Goal: Task Accomplishment & Management: Manage account settings

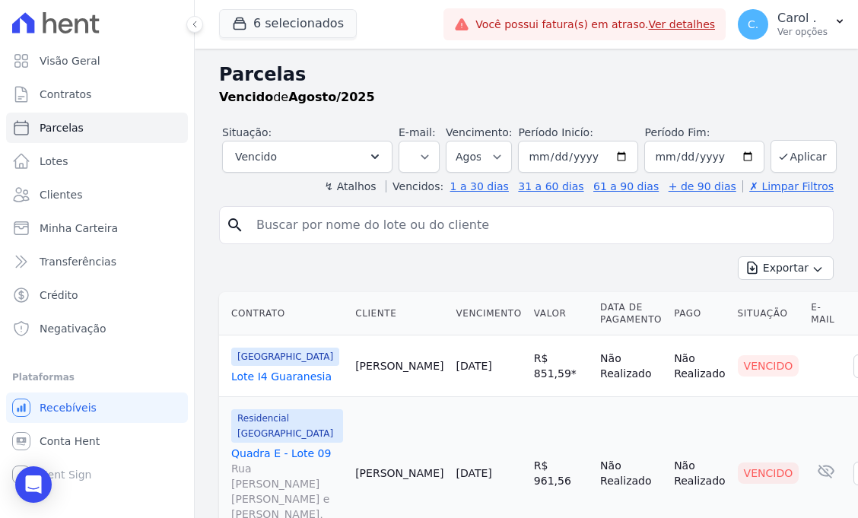
select select
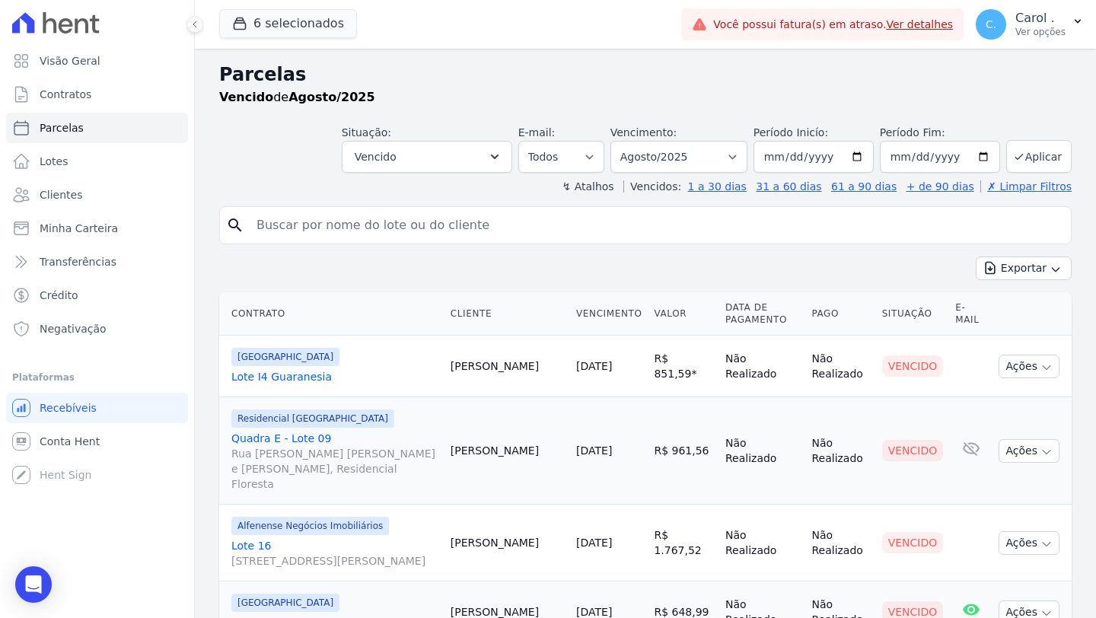
click at [361, 216] on input "search" at bounding box center [655, 225] width 817 height 30
click at [106, 198] on link "Clientes" at bounding box center [97, 195] width 182 height 30
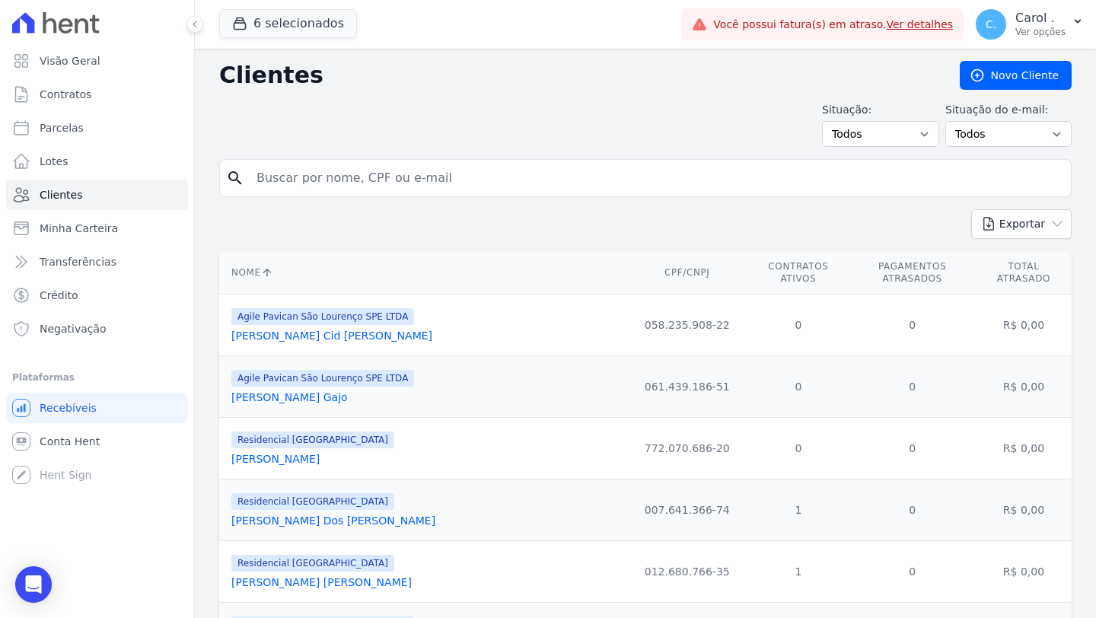
click at [343, 189] on input "search" at bounding box center [655, 178] width 817 height 30
type input "liliane"
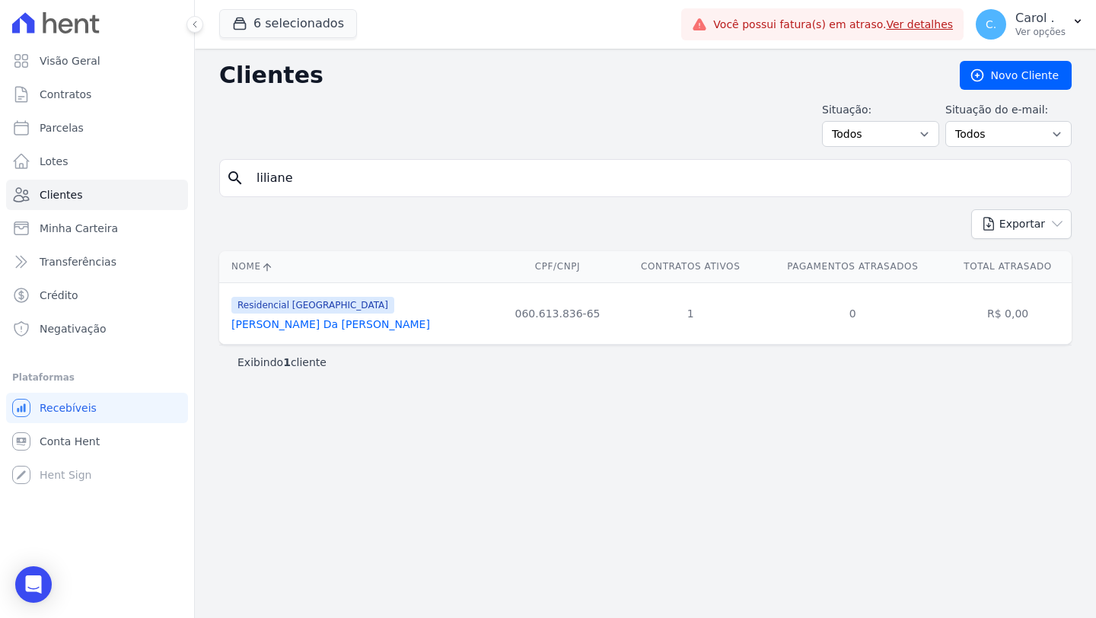
click at [328, 324] on link "[PERSON_NAME] Da [PERSON_NAME]" at bounding box center [330, 324] width 199 height 12
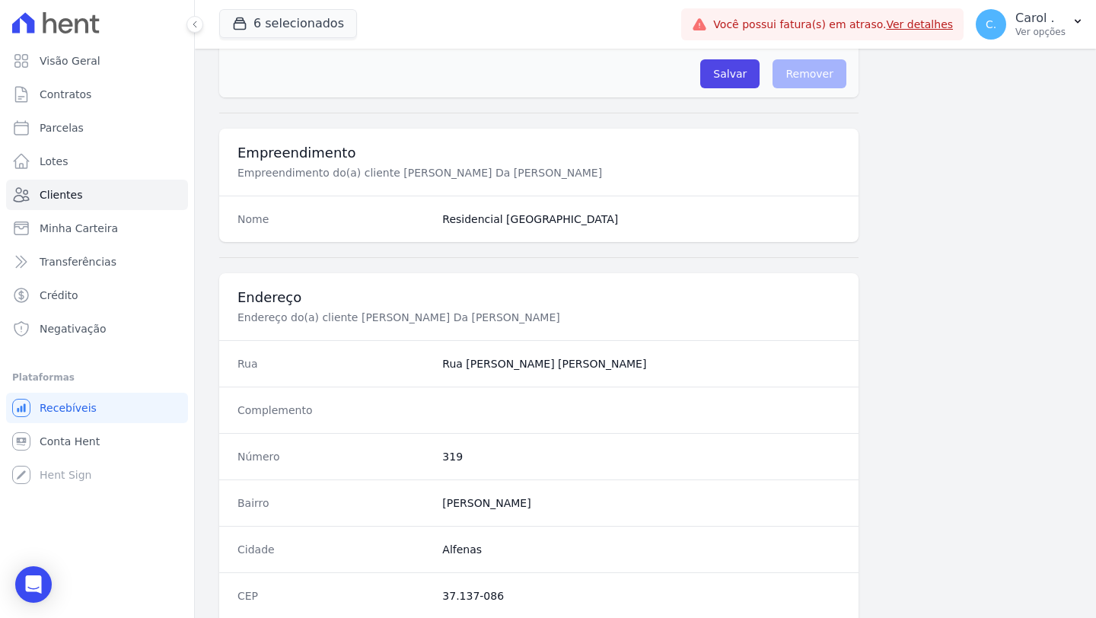
scroll to position [806, 0]
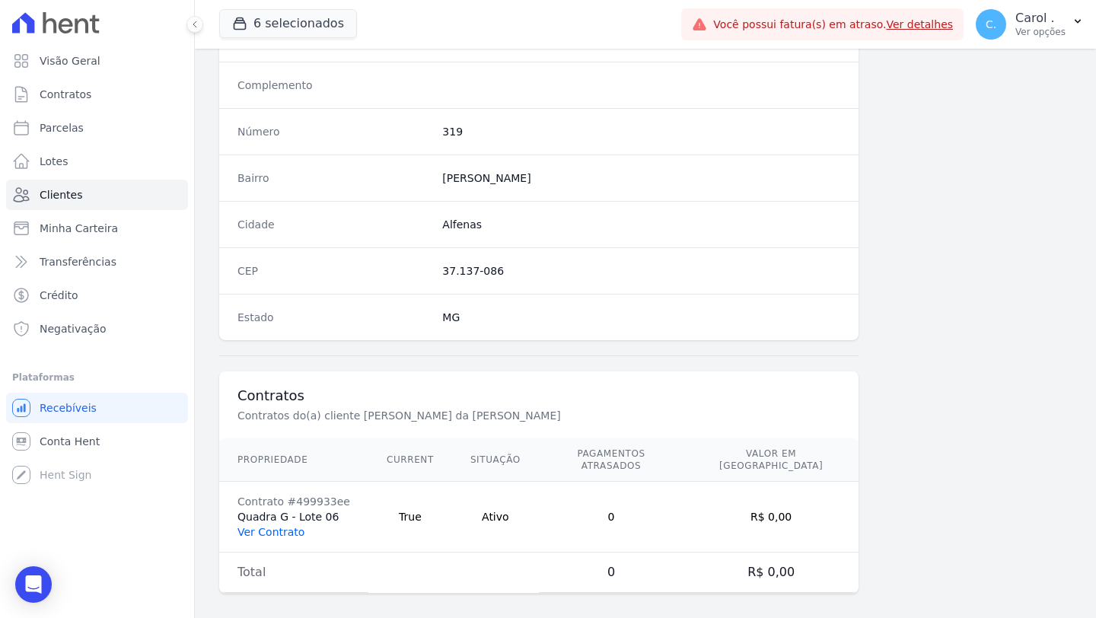
click at [283, 517] on link "Ver Contrato" at bounding box center [270, 532] width 67 height 12
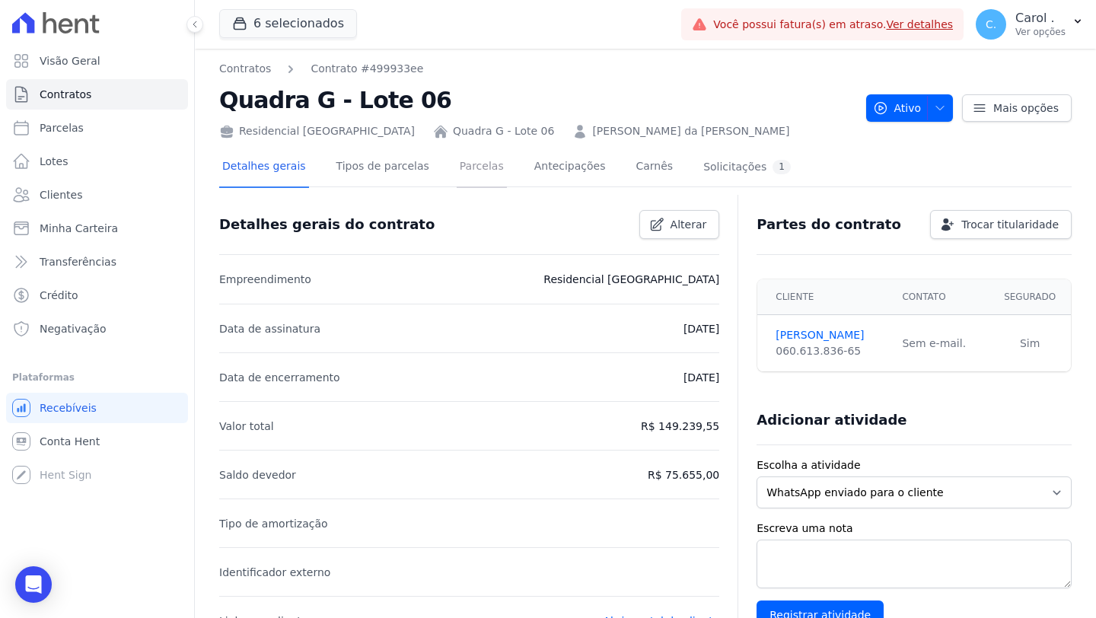
click at [468, 169] on link "Parcelas" at bounding box center [482, 168] width 50 height 40
click at [565, 167] on link "Antecipações" at bounding box center [570, 168] width 78 height 40
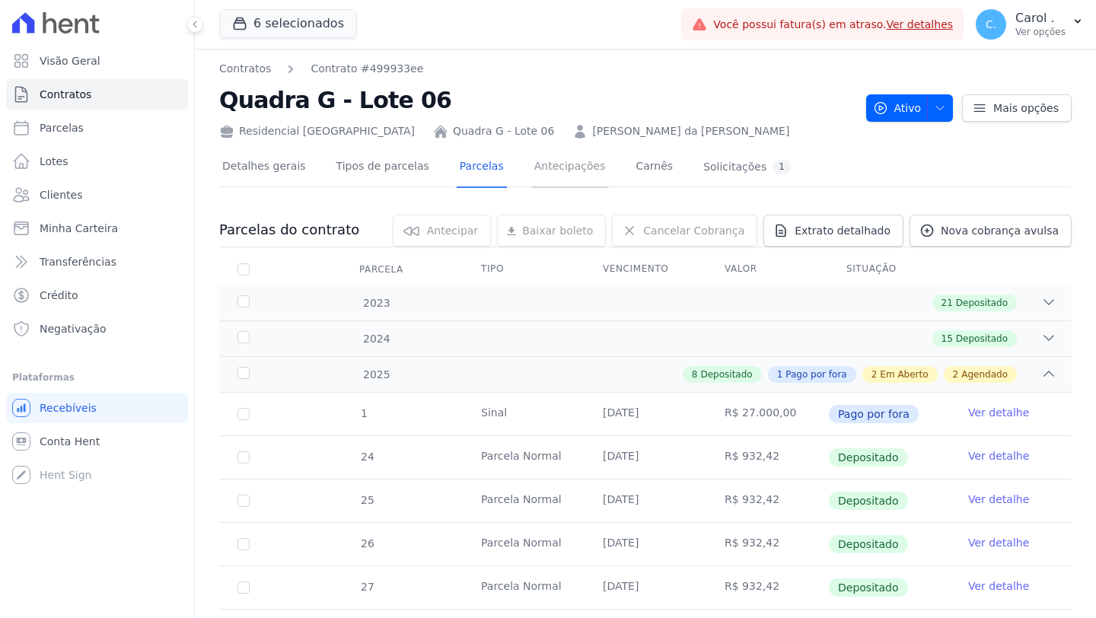
click at [556, 174] on link "Antecipações" at bounding box center [570, 168] width 78 height 40
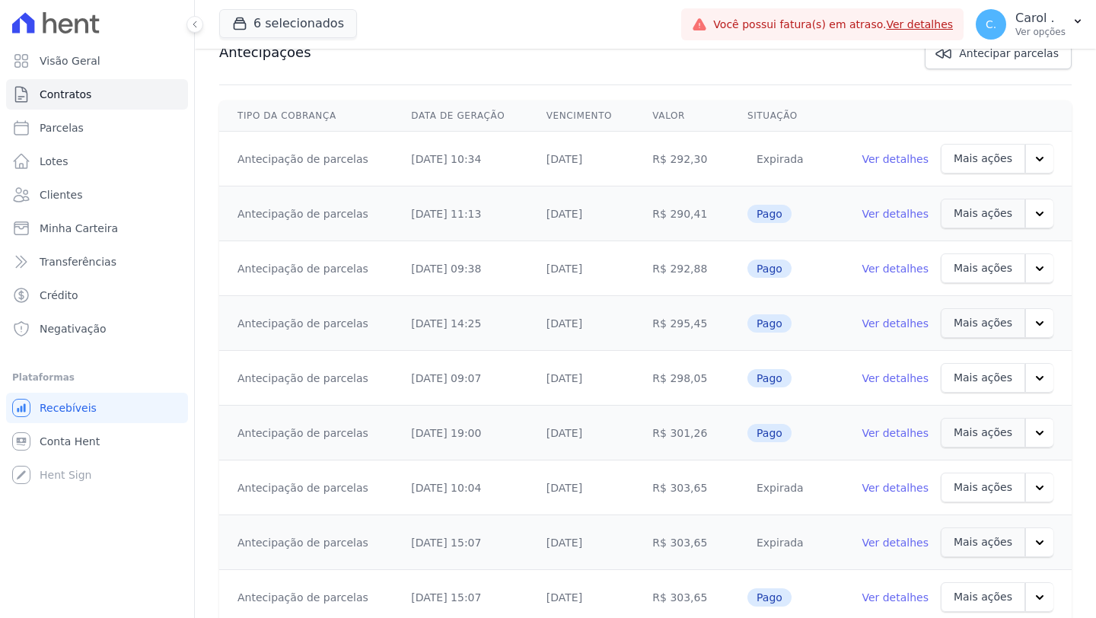
scroll to position [534, 0]
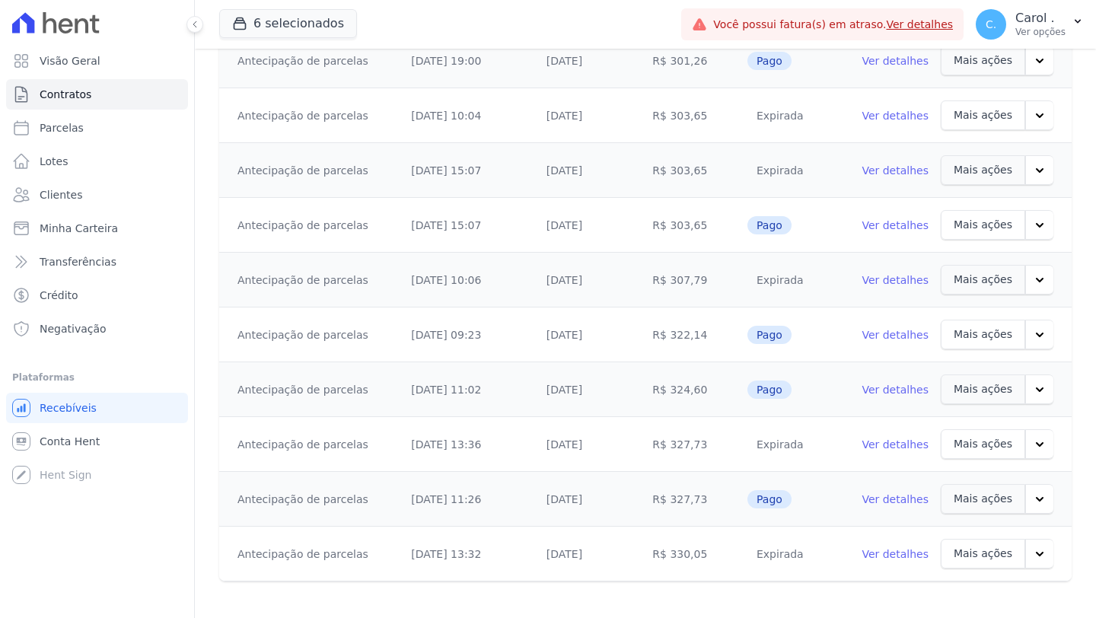
click at [858, 517] on link "Ver detalhes" at bounding box center [894, 553] width 67 height 15
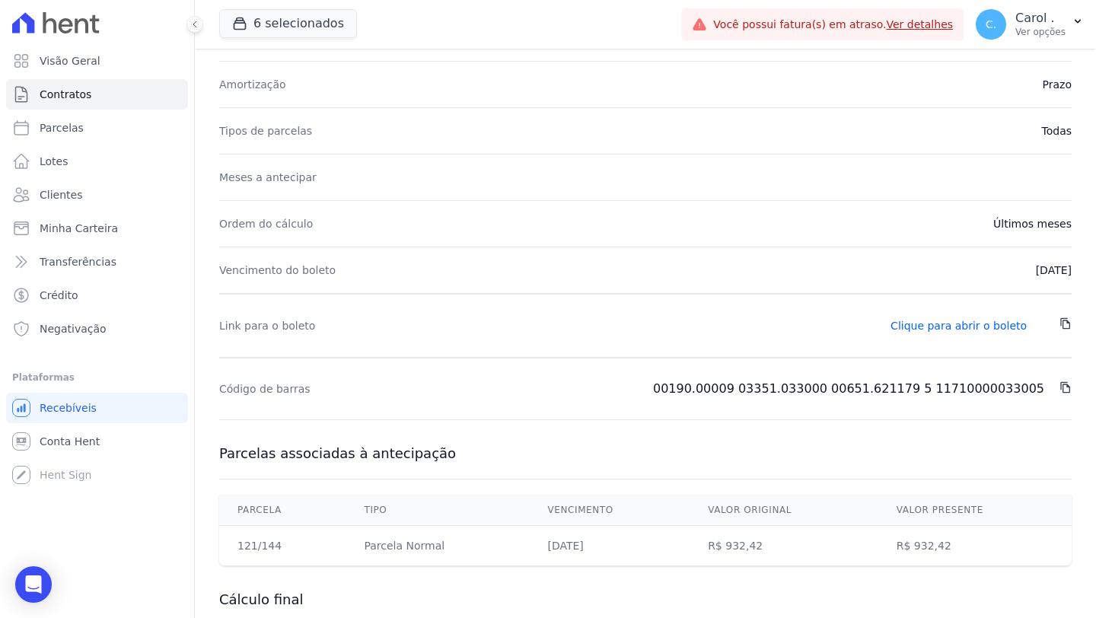
scroll to position [350, 0]
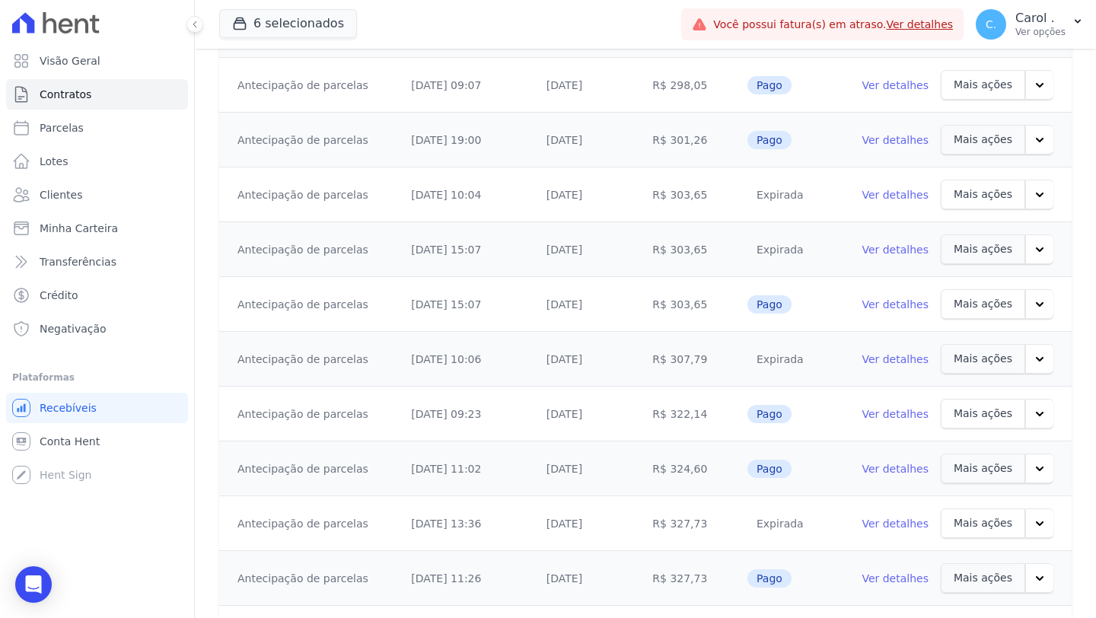
scroll to position [534, 0]
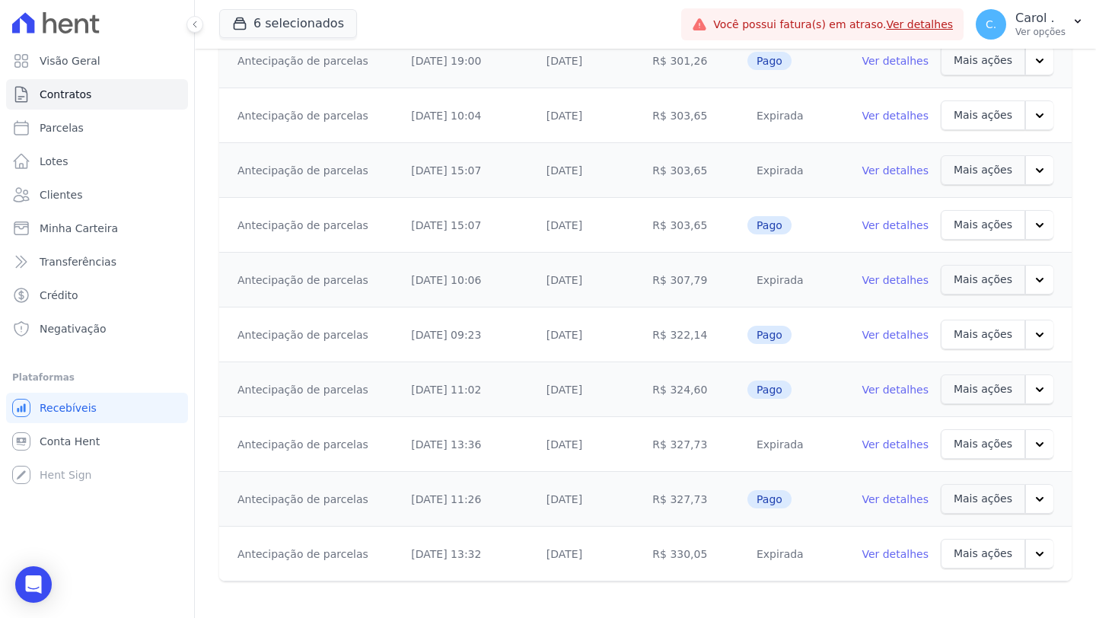
click at [858, 517] on icon "button" at bounding box center [1039, 553] width 15 height 15
click at [788, 517] on td "Expirada" at bounding box center [782, 554] width 106 height 55
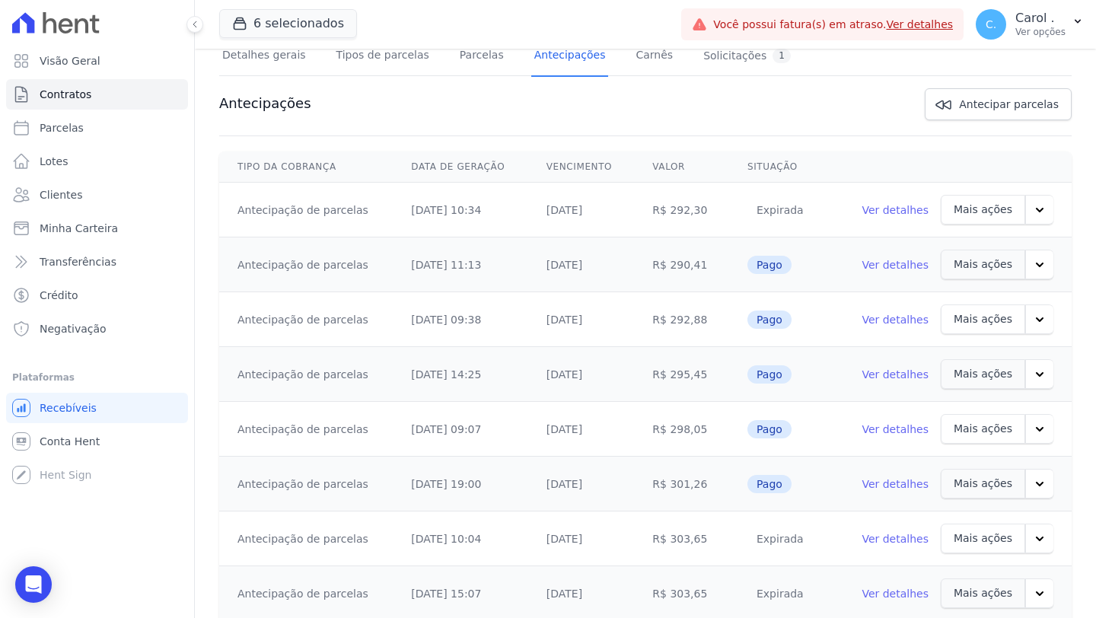
scroll to position [0, 0]
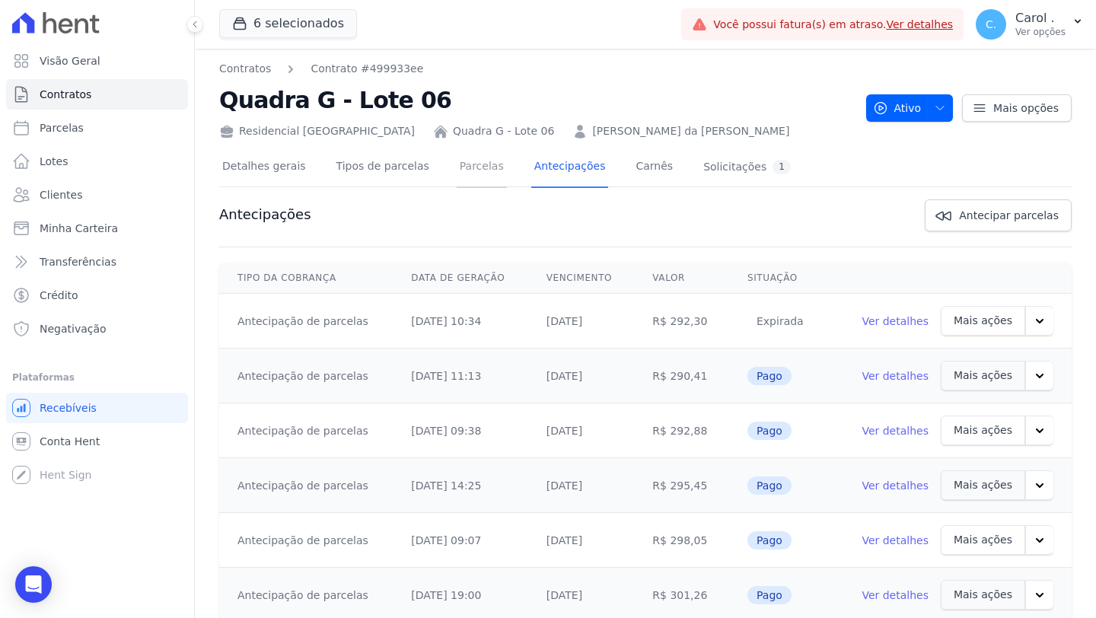
click at [481, 162] on link "Parcelas" at bounding box center [482, 168] width 50 height 40
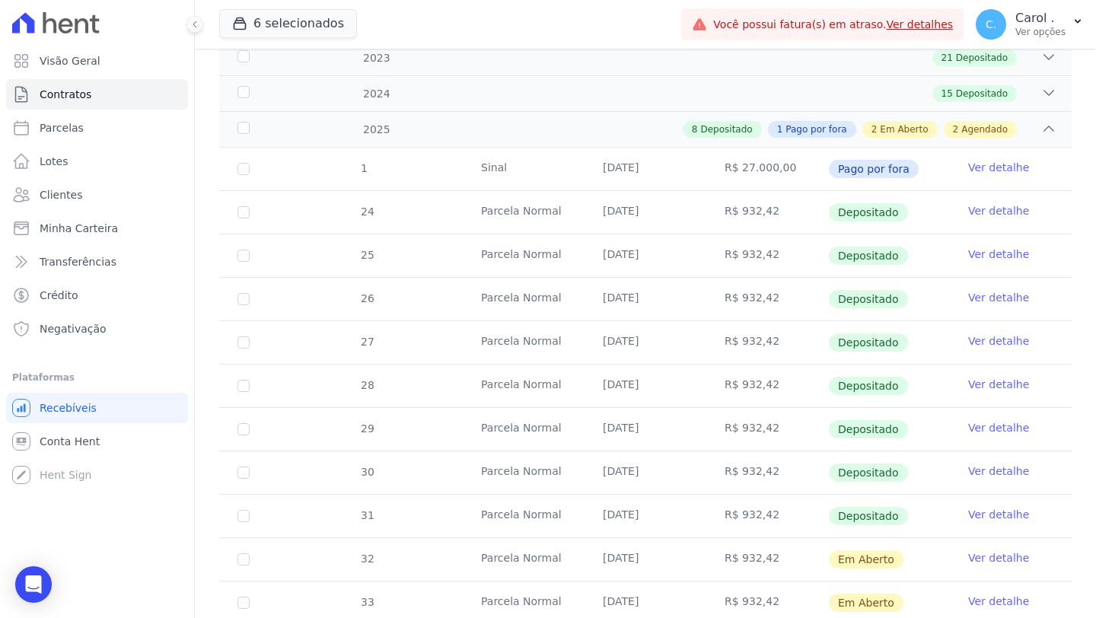
scroll to position [670, 0]
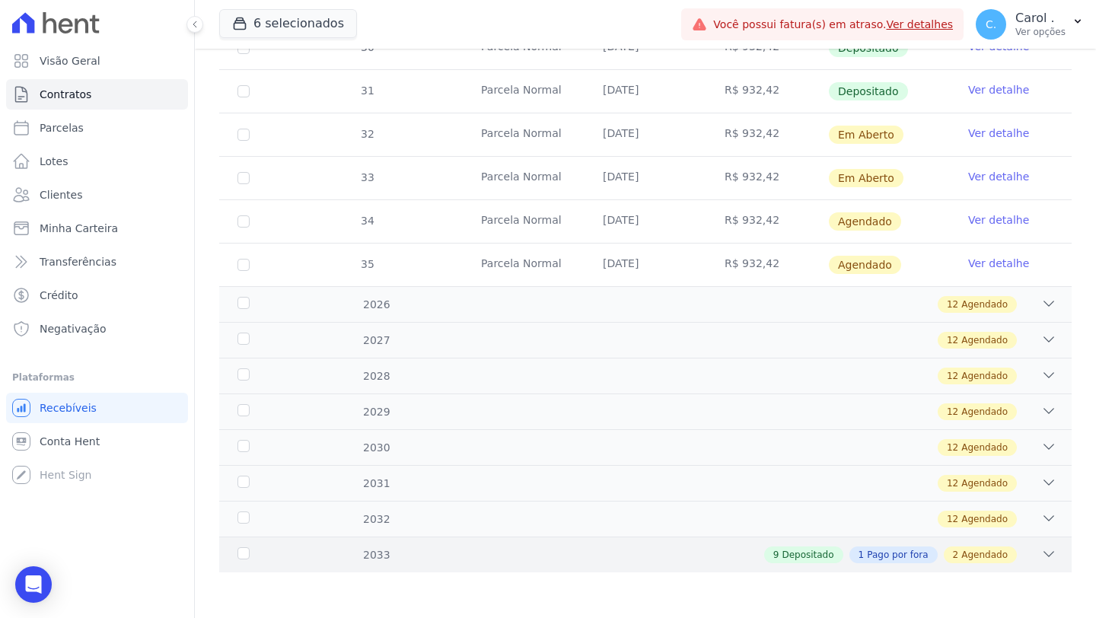
drag, startPoint x: 1037, startPoint y: 547, endPoint x: 1028, endPoint y: 540, distance: 11.4
click at [858, 517] on icon at bounding box center [1048, 553] width 15 height 15
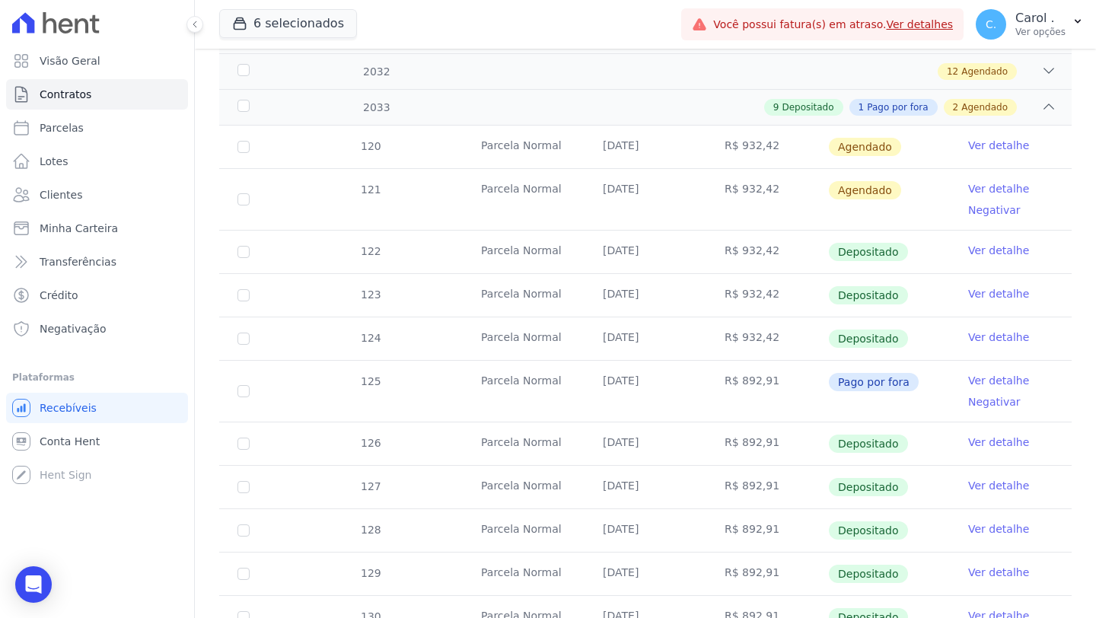
scroll to position [1126, 0]
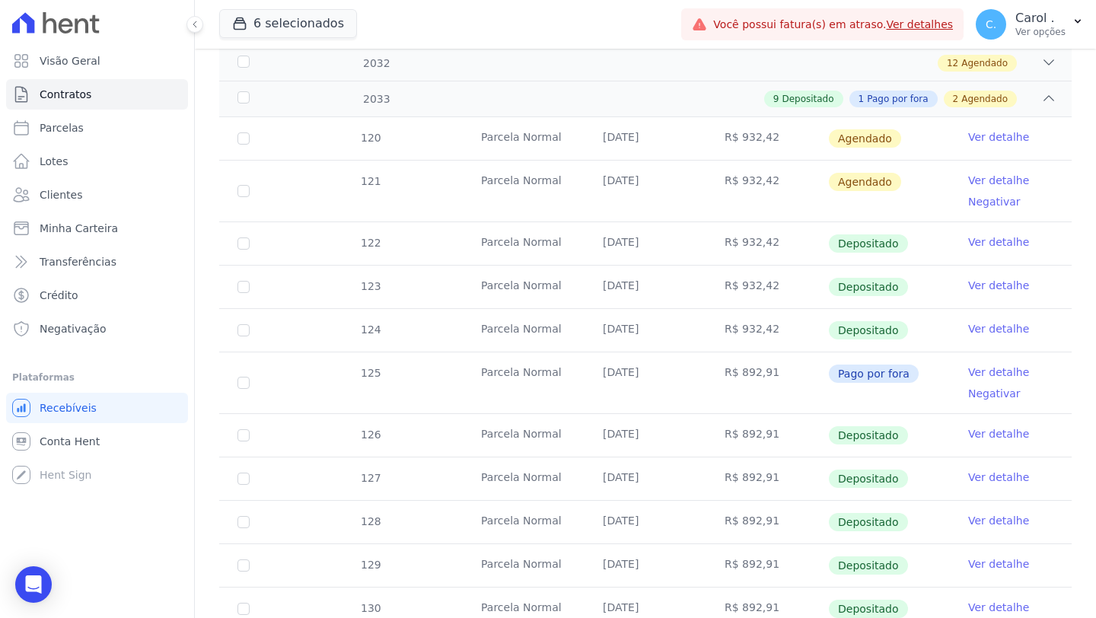
click at [858, 182] on link "Ver detalhe" at bounding box center [998, 180] width 61 height 15
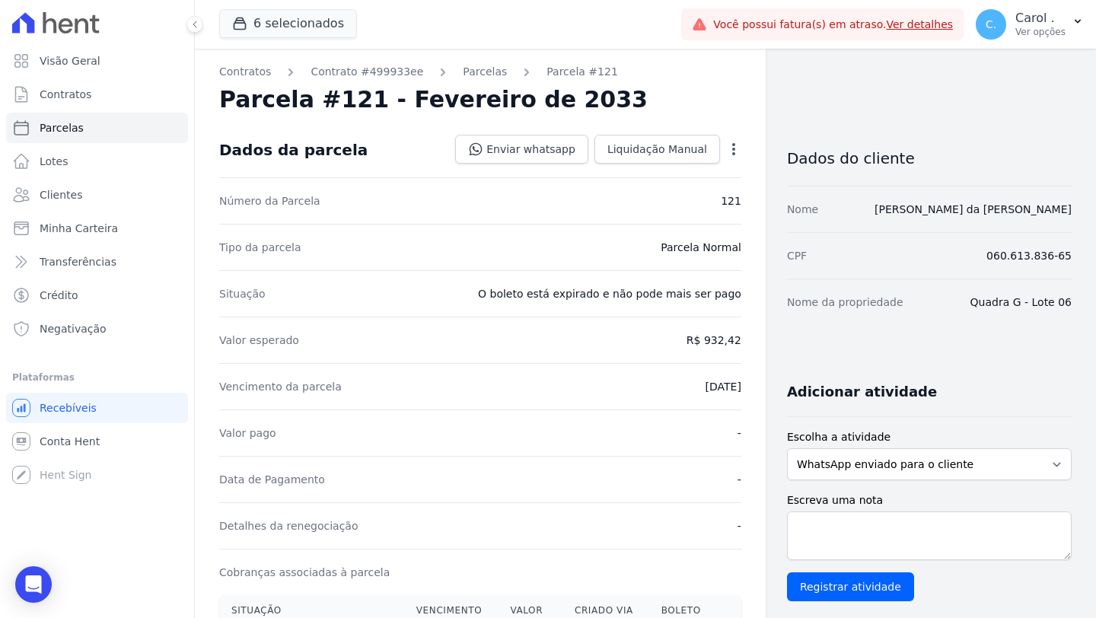
click at [728, 142] on icon "button" at bounding box center [733, 149] width 15 height 15
click at [702, 160] on link "Alterar" at bounding box center [668, 169] width 134 height 27
click at [651, 151] on span "Cancelar" at bounding box center [642, 149] width 47 height 15
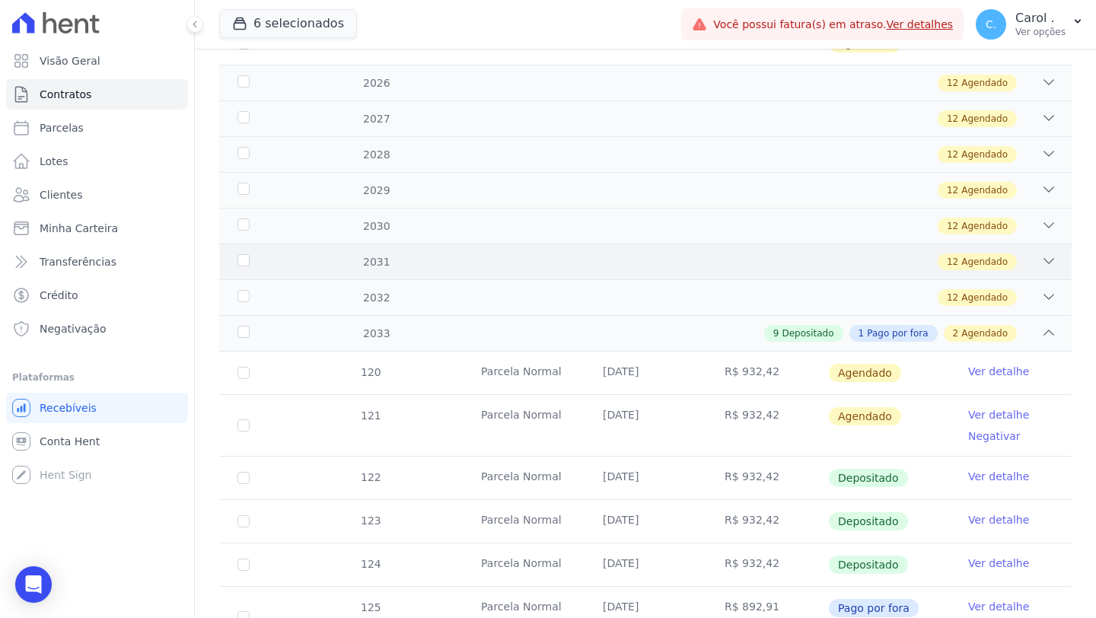
scroll to position [896, 0]
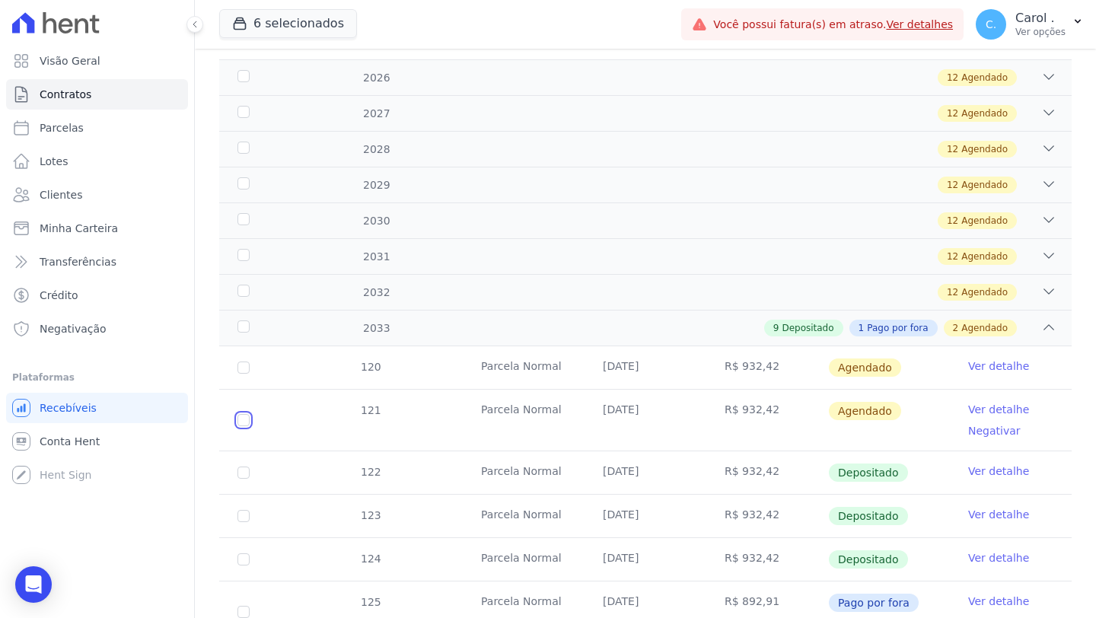
click at [239, 374] on input "checkbox" at bounding box center [243, 367] width 12 height 12
checkbox input "true"
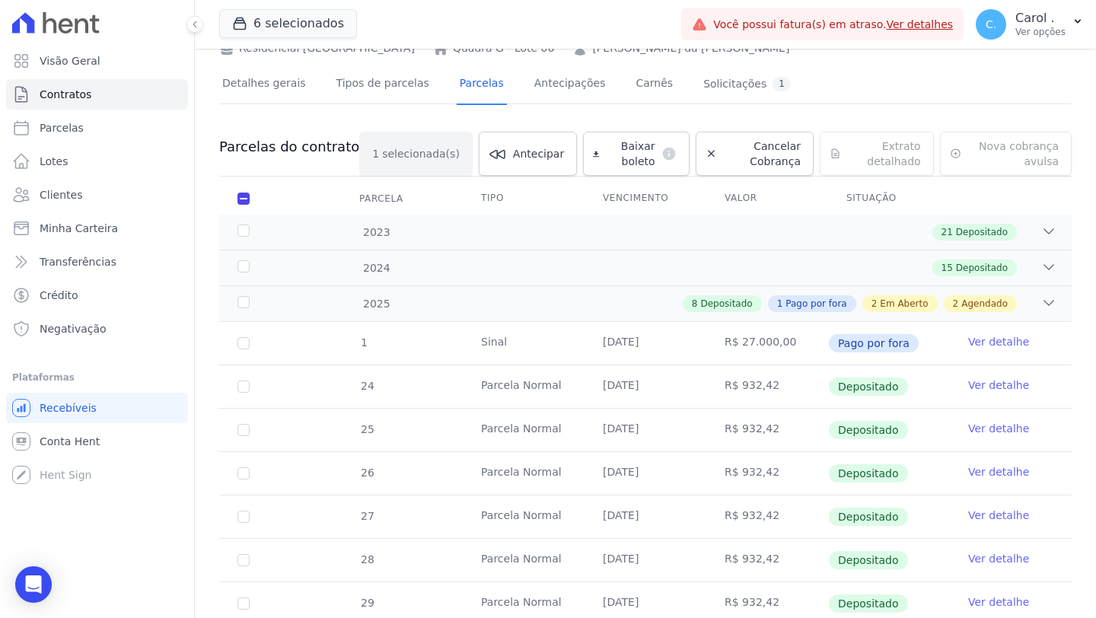
scroll to position [0, 0]
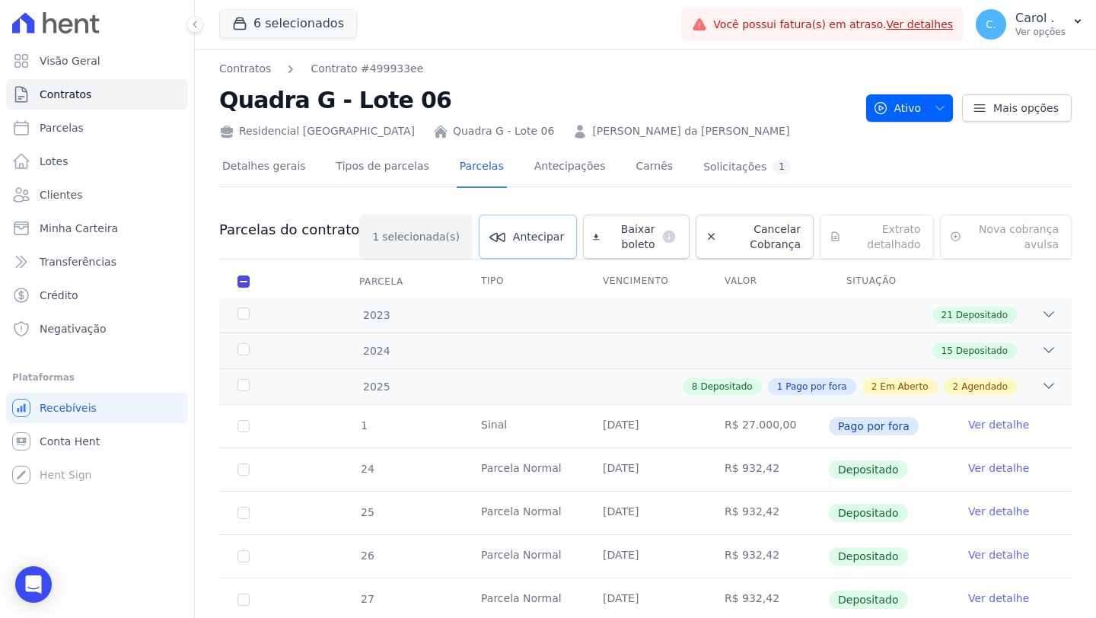
click at [515, 231] on span "Antecipar" at bounding box center [538, 236] width 51 height 15
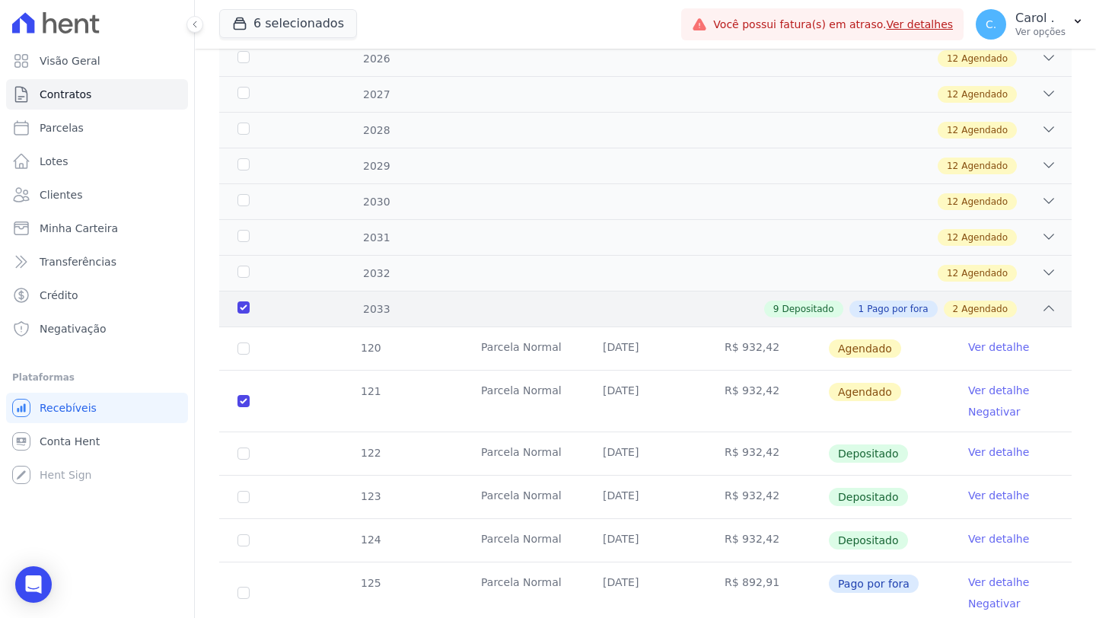
scroll to position [943, 0]
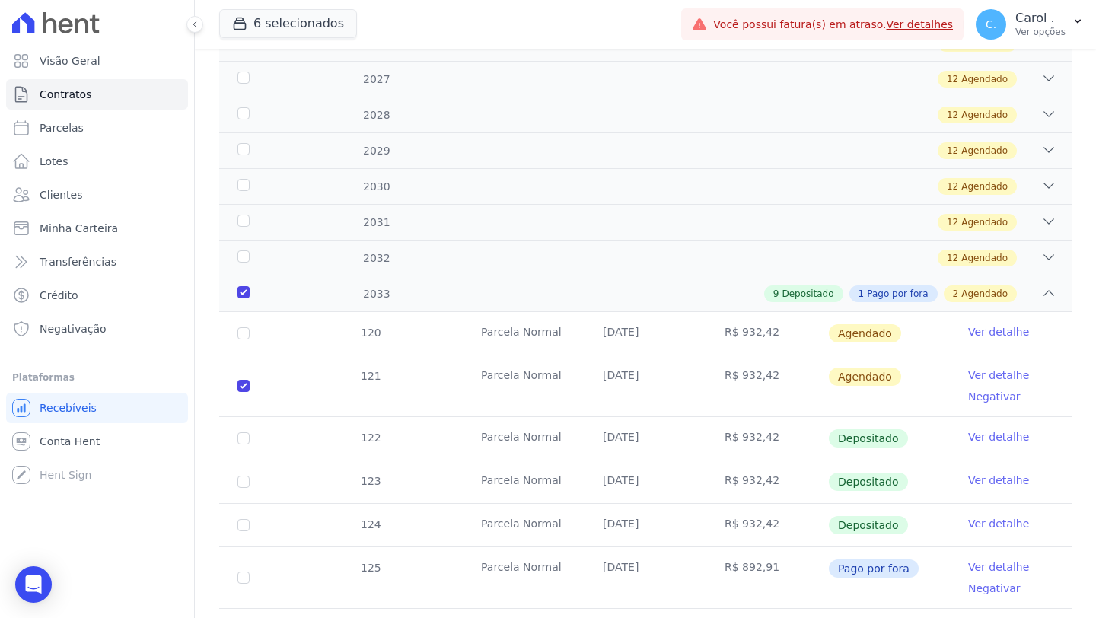
click at [858, 381] on link "Ver detalhe" at bounding box center [998, 375] width 61 height 15
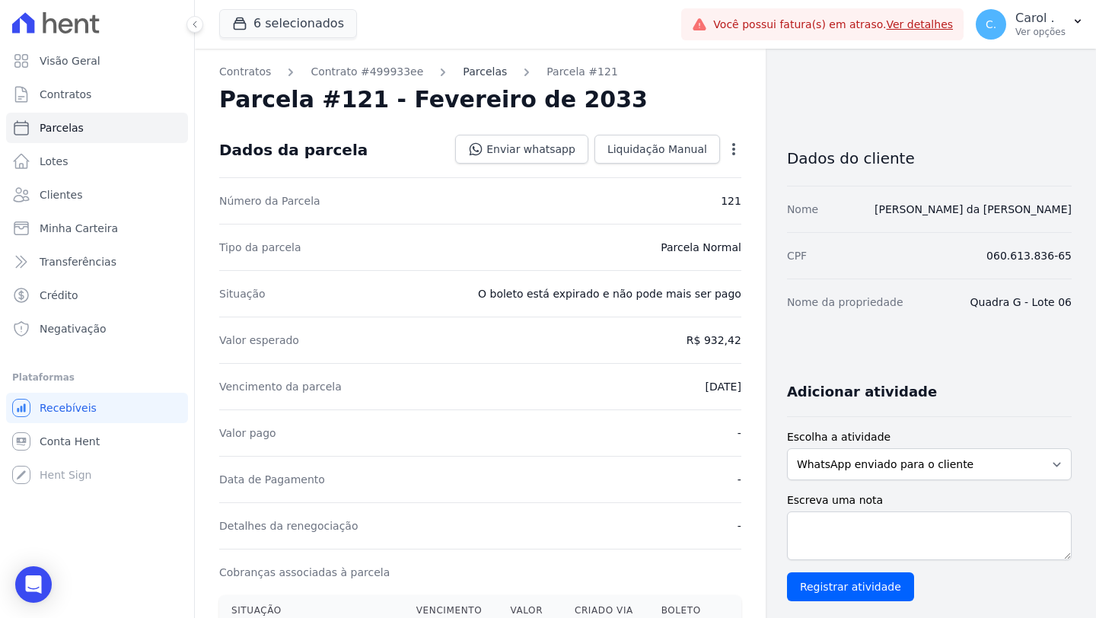
click at [466, 75] on link "Parcelas" at bounding box center [485, 72] width 44 height 16
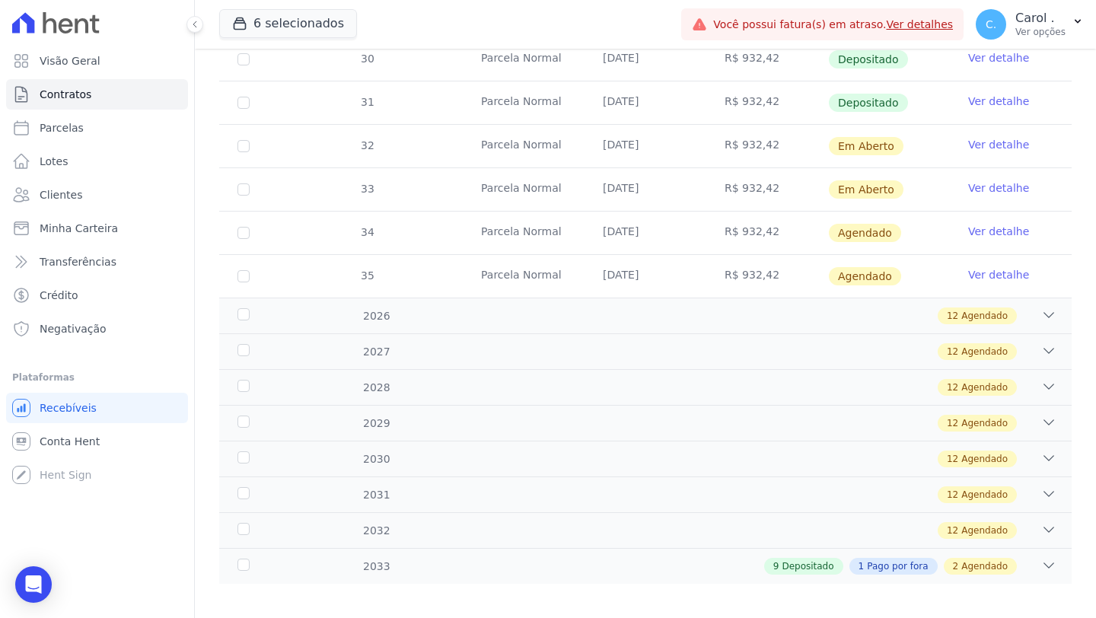
scroll to position [670, 0]
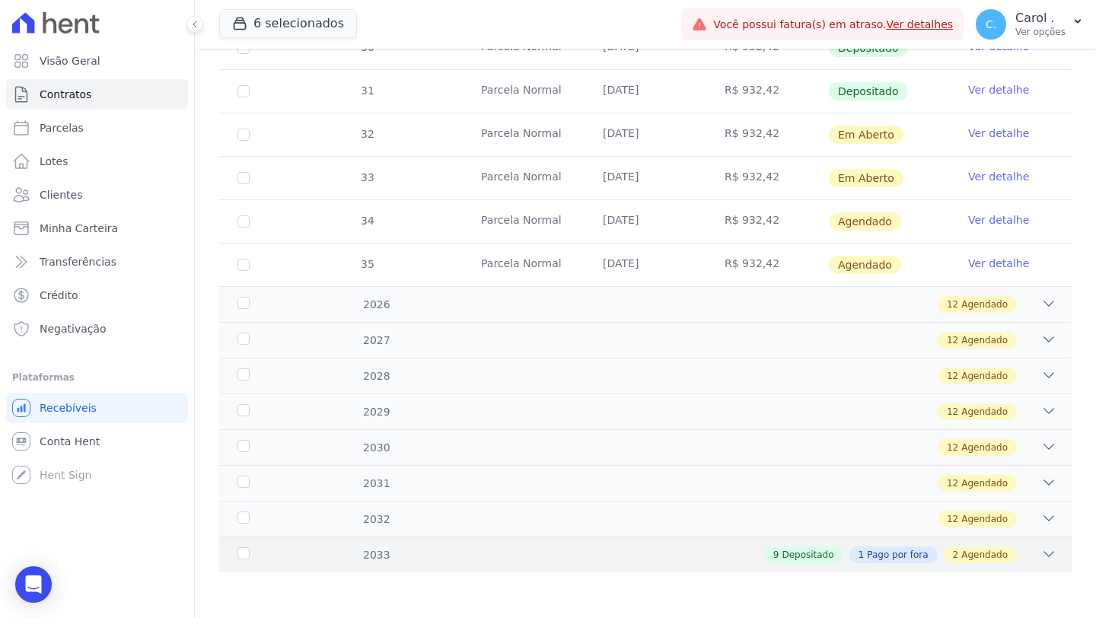
click at [858, 517] on div "2033 9 Depositado 1 Pago por fora 2 Agendado" at bounding box center [645, 555] width 852 height 36
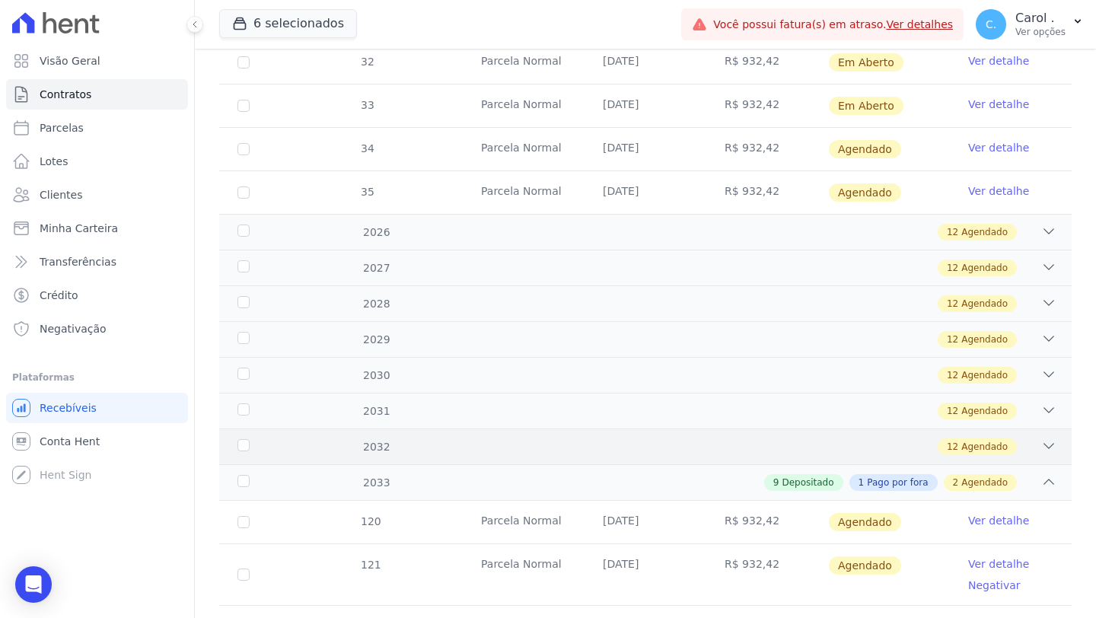
scroll to position [931, 0]
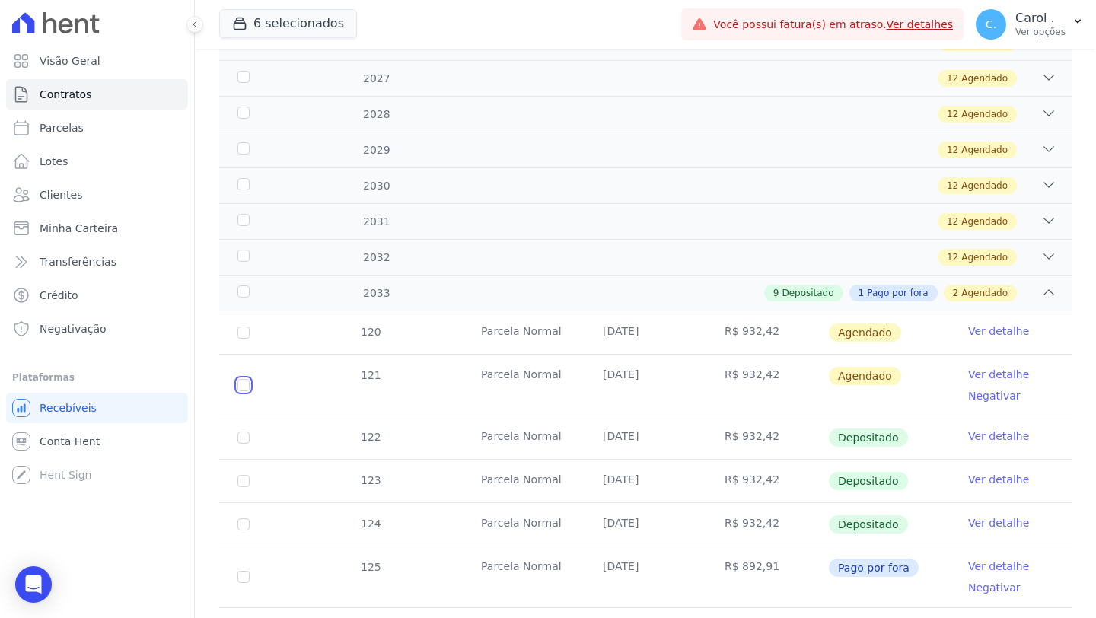
click at [244, 339] on input "checkbox" at bounding box center [243, 332] width 12 height 12
checkbox input "true"
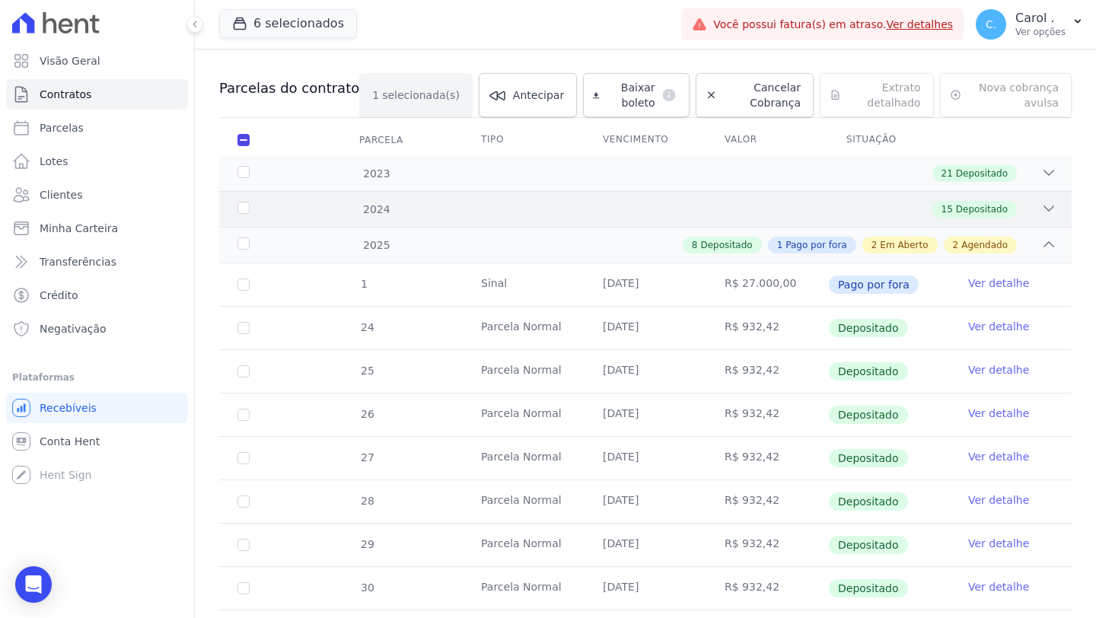
scroll to position [0, 0]
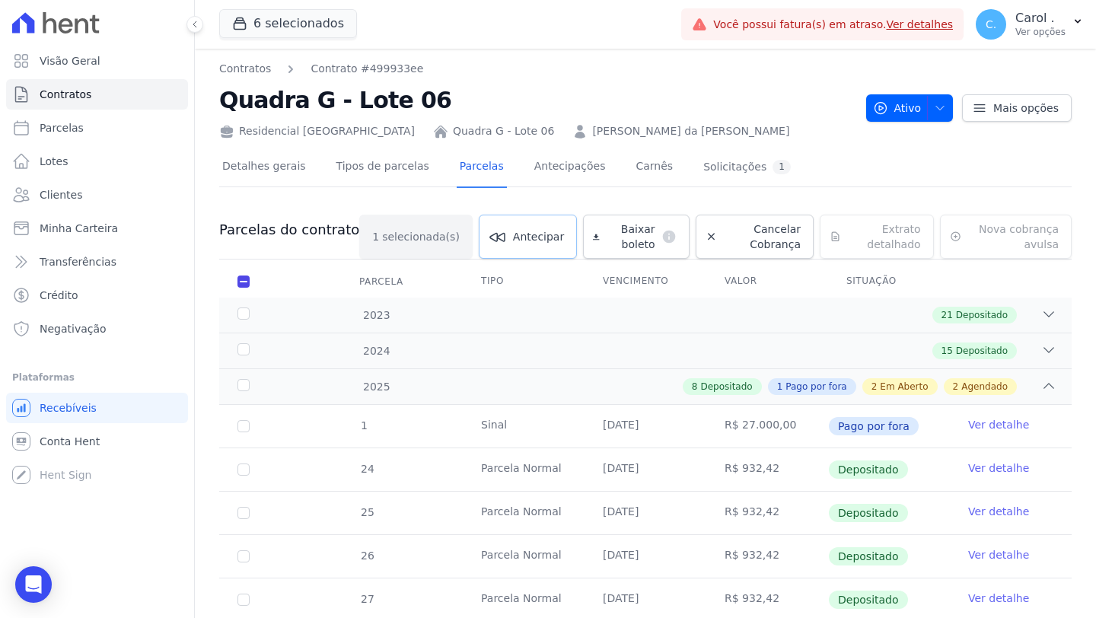
click at [528, 232] on span "Antecipar" at bounding box center [538, 236] width 51 height 15
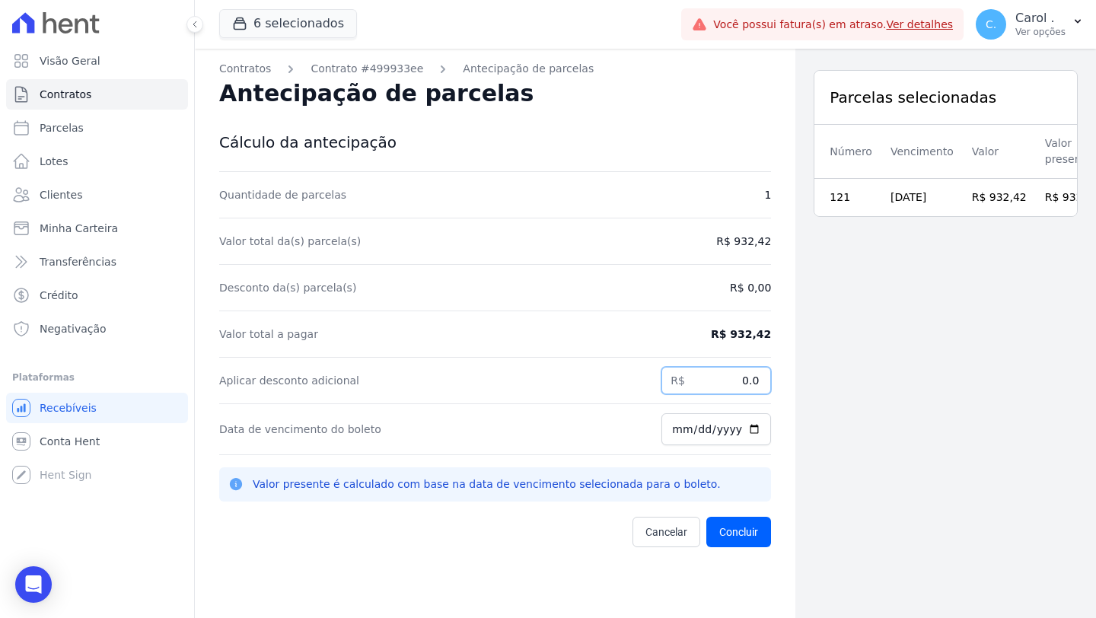
click at [733, 374] on input "0.0" at bounding box center [716, 380] width 110 height 27
drag, startPoint x: 735, startPoint y: 376, endPoint x: 782, endPoint y: 374, distance: 47.2
click at [782, 374] on div "Contratos Contrato #499933ee Antecipação de parcelas Antecipação de parcelas Cá…" at bounding box center [495, 358] width 600 height 618
drag, startPoint x: 725, startPoint y: 381, endPoint x: 821, endPoint y: 379, distance: 95.9
click at [821, 379] on div "Contratos Contrato #499933ee Antecipação de parcelas Antecipação de parcelas Cá…" at bounding box center [645, 358] width 901 height 618
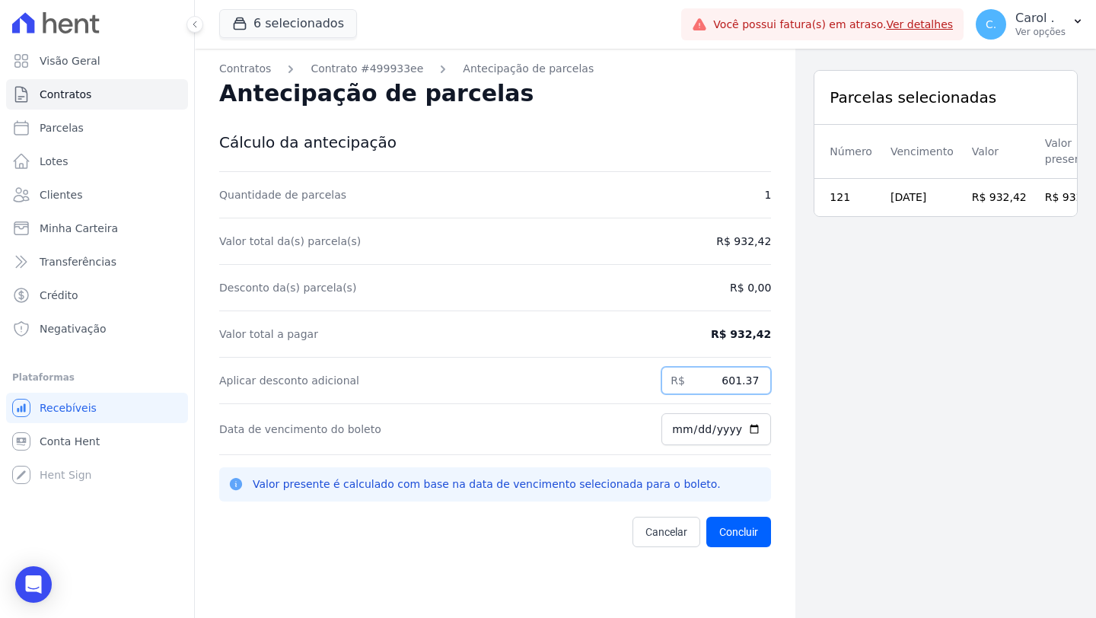
type input "601.37"
click at [591, 430] on div "Data de vencimento do boleto [DATE]" at bounding box center [495, 429] width 552 height 51
click at [750, 430] on input "[DATE]" at bounding box center [716, 429] width 110 height 32
type input "[DATE]"
click at [736, 517] on button "Concluir" at bounding box center [738, 532] width 65 height 30
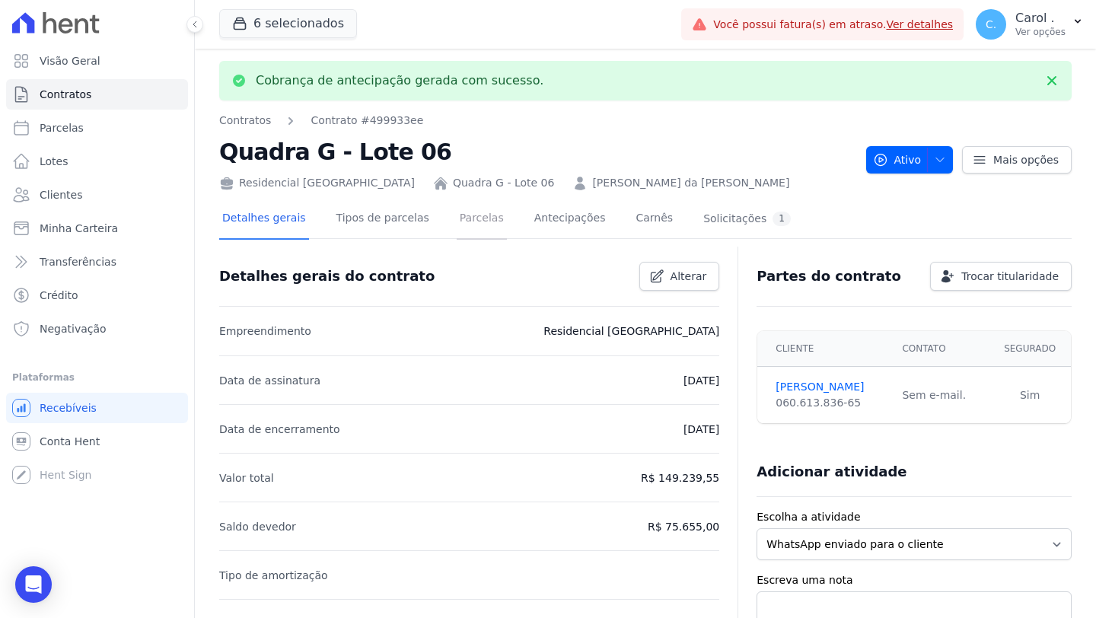
click at [473, 227] on link "Parcelas" at bounding box center [482, 219] width 50 height 40
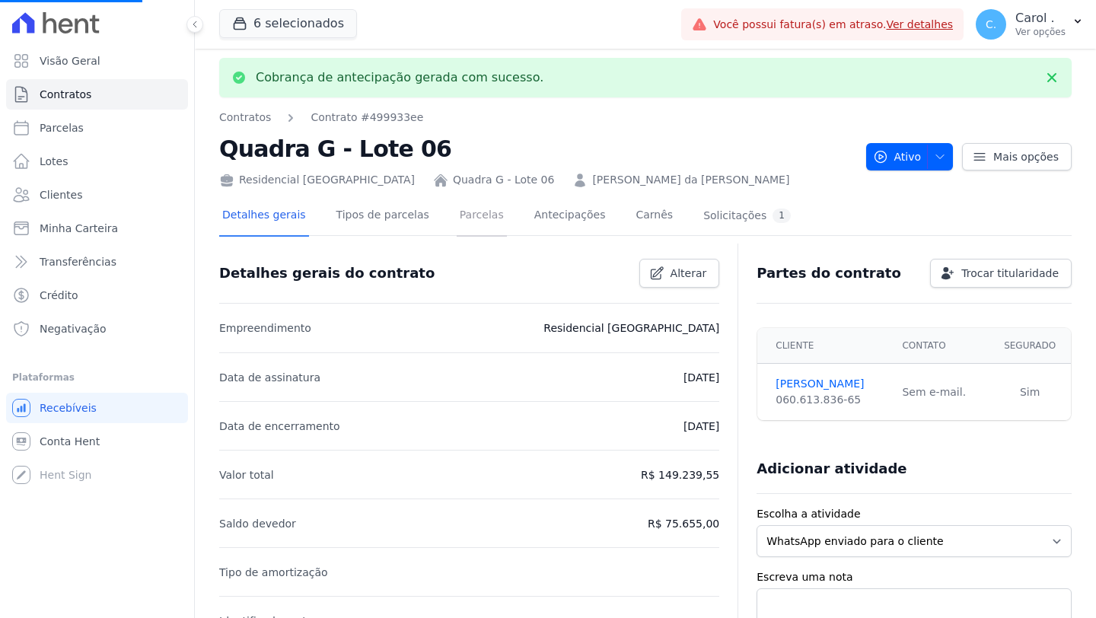
scroll to position [6, 0]
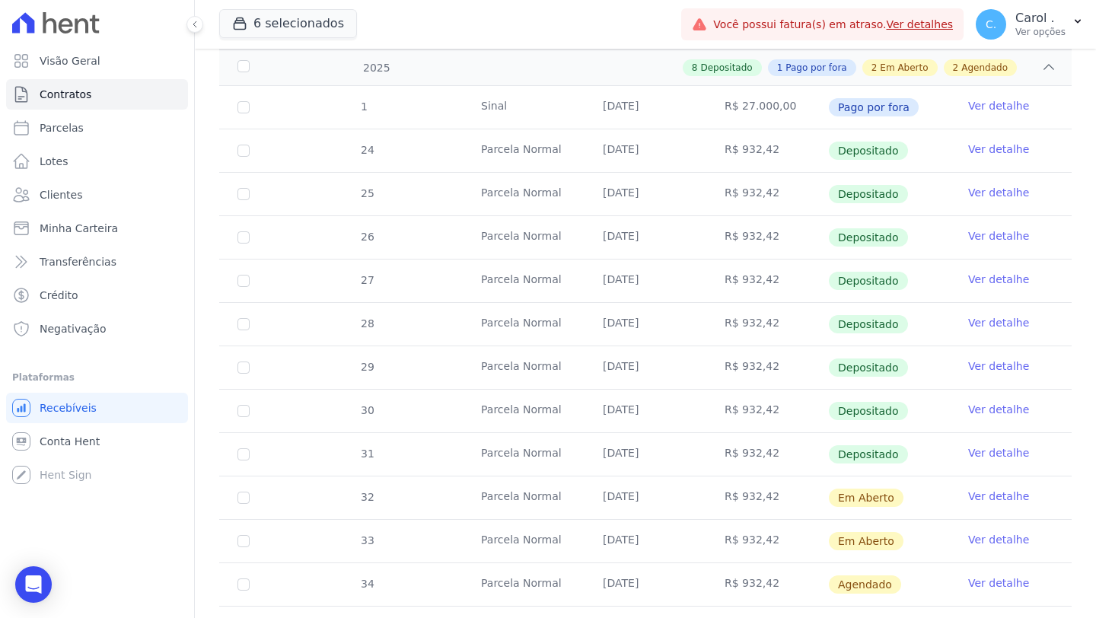
scroll to position [670, 0]
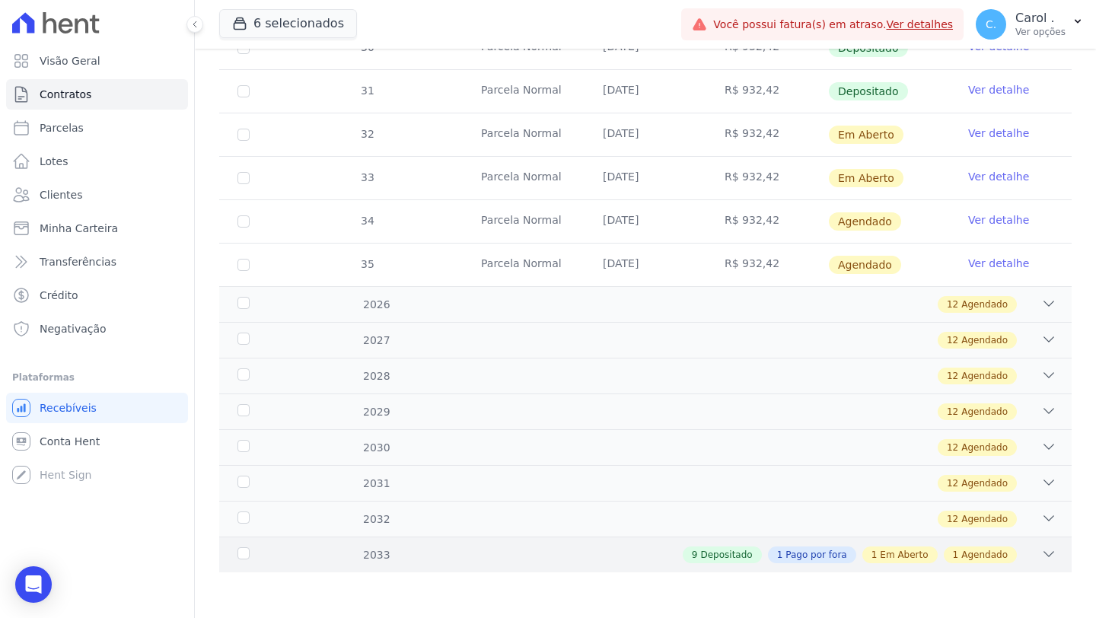
click at [858, 517] on icon at bounding box center [1048, 553] width 15 height 15
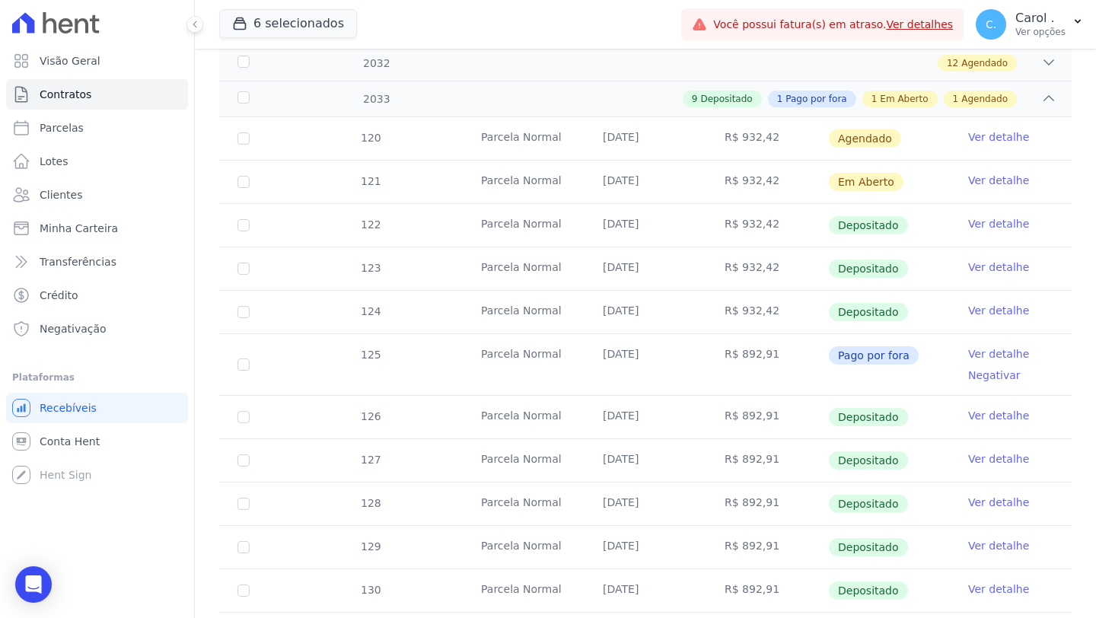
scroll to position [1129, 0]
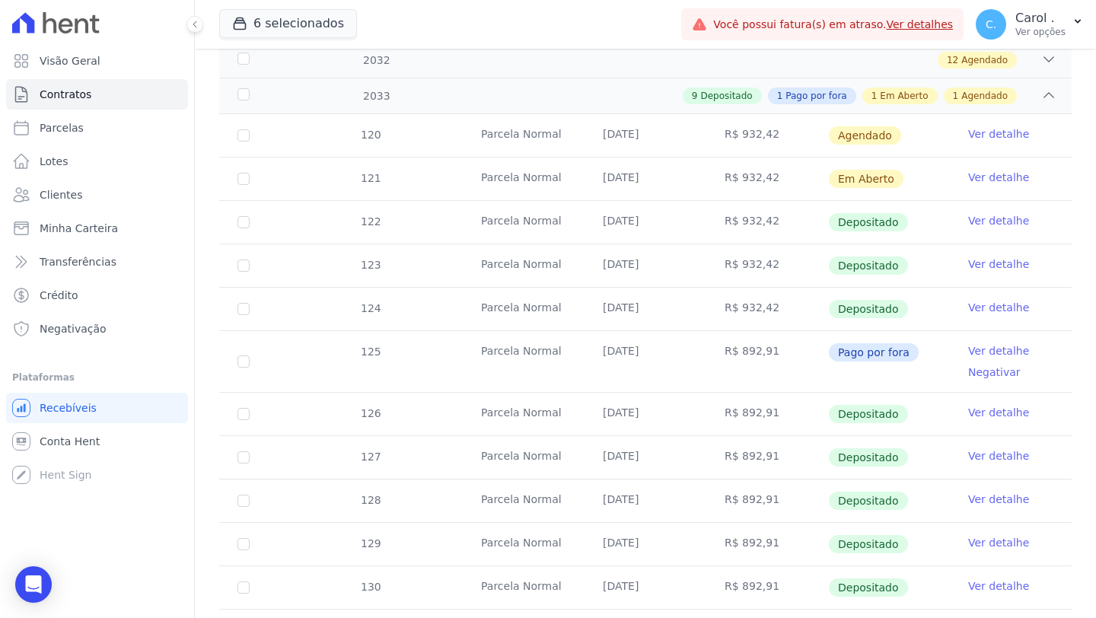
click at [858, 174] on link "Ver detalhe" at bounding box center [998, 177] width 61 height 15
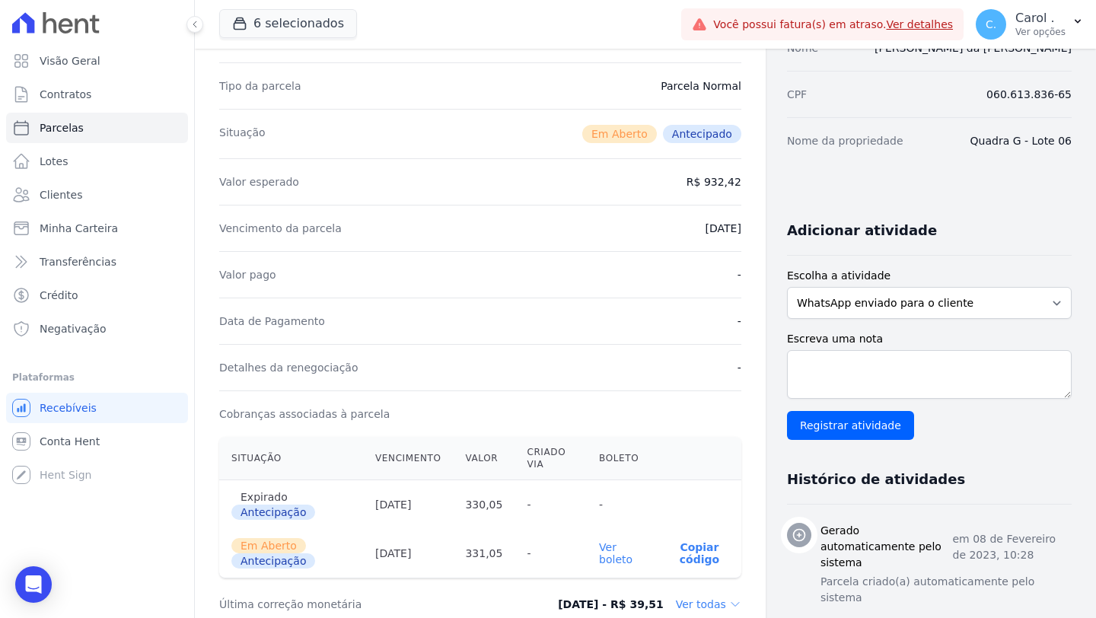
scroll to position [174, 0]
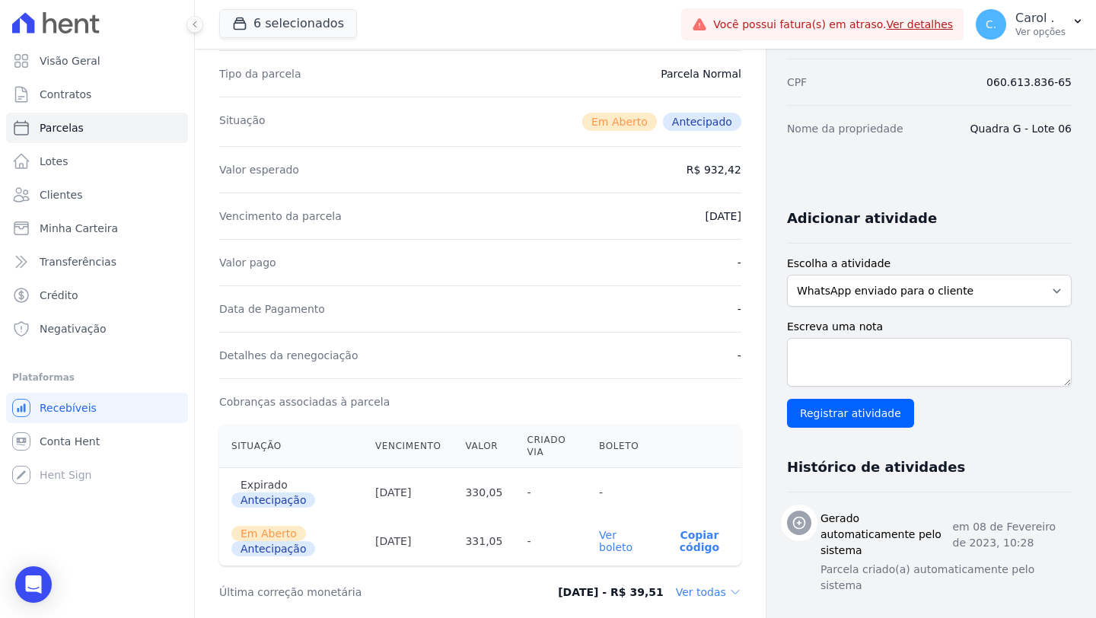
click at [602, 517] on link "Ver boleto" at bounding box center [615, 541] width 33 height 24
click at [84, 198] on link "Clientes" at bounding box center [97, 195] width 182 height 30
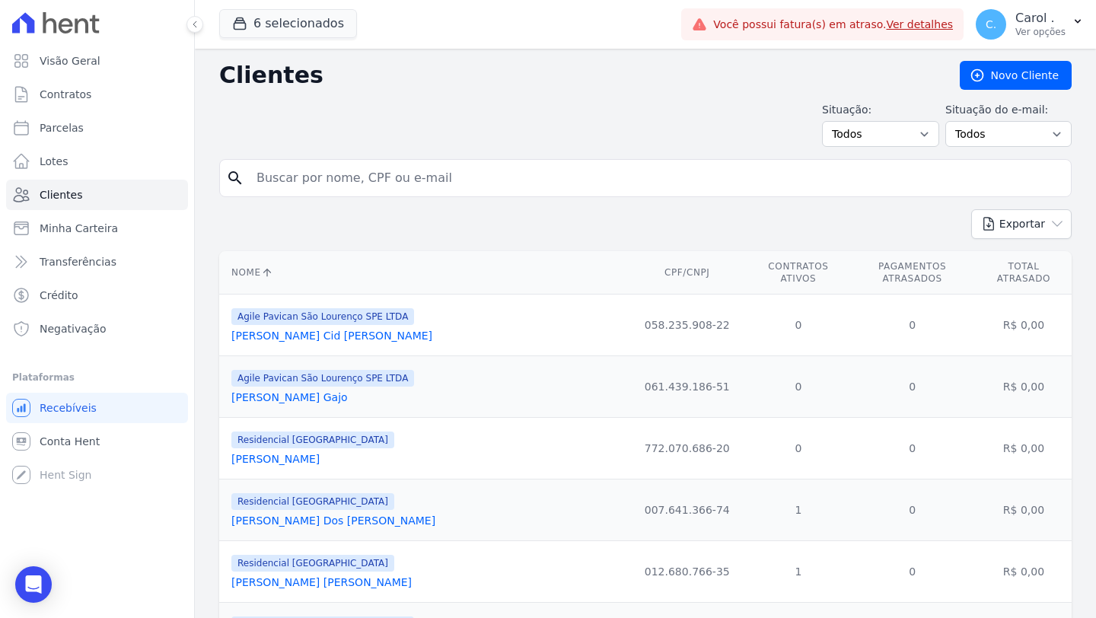
click at [382, 180] on input "search" at bounding box center [655, 178] width 817 height 30
type input "[PERSON_NAME]"
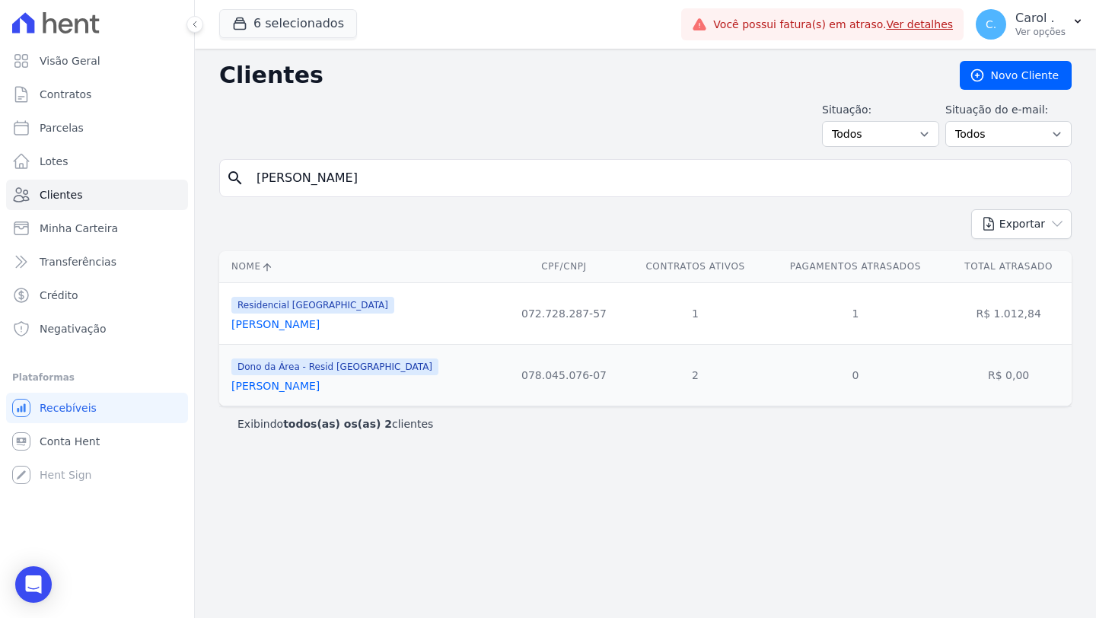
click at [286, 321] on link "[PERSON_NAME]" at bounding box center [275, 324] width 88 height 12
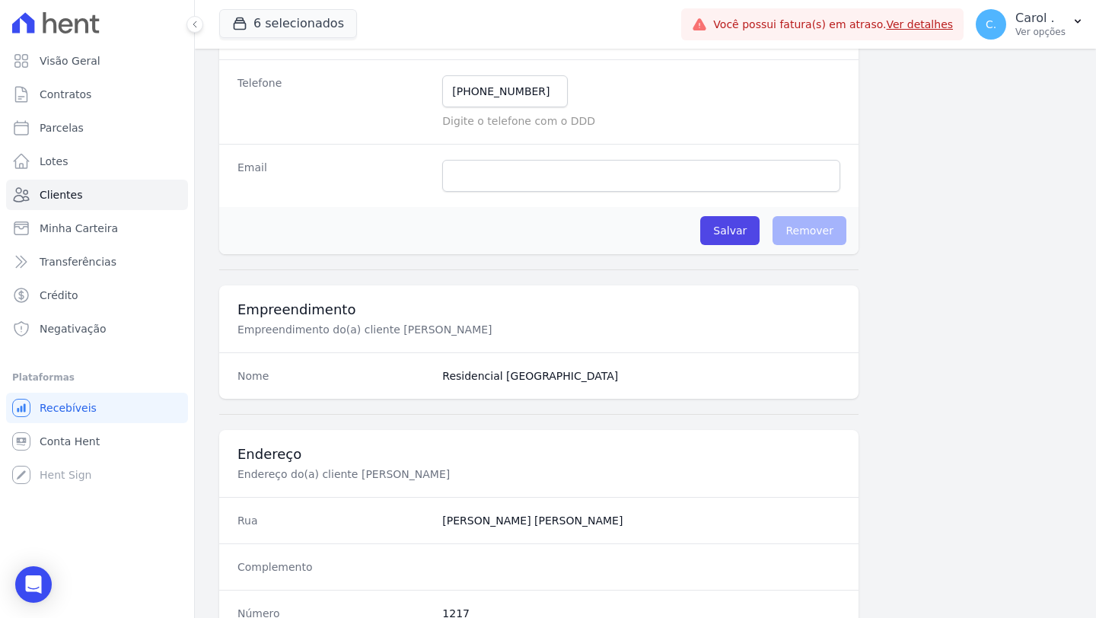
scroll to position [876, 0]
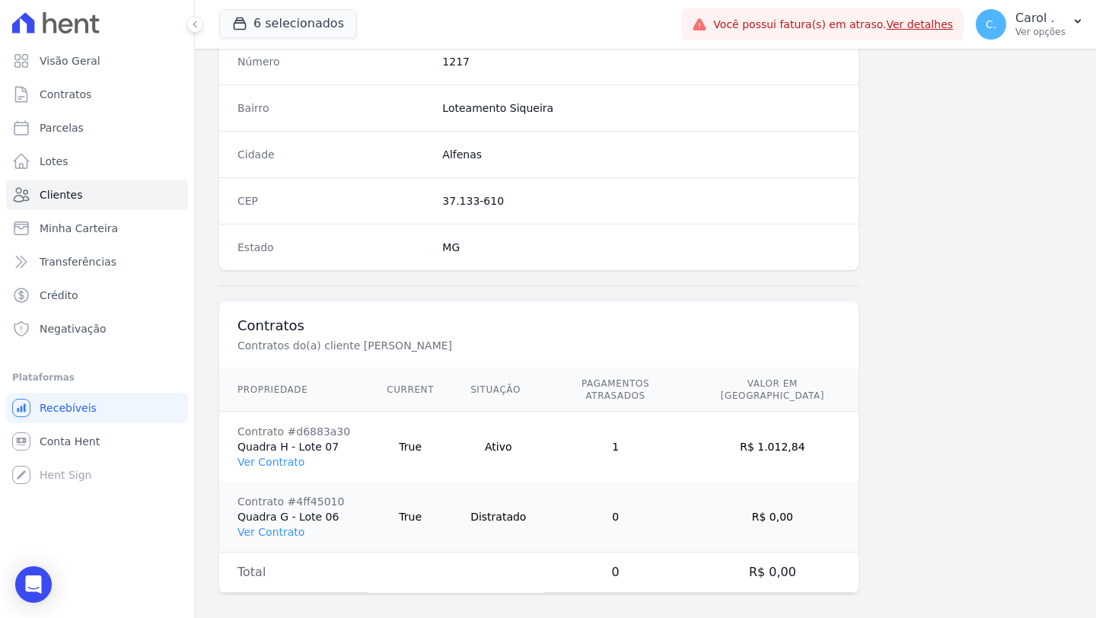
click at [285, 462] on td "Contrato #d6883a30 Quadra H - Lote 07 Ver Contrato" at bounding box center [293, 447] width 149 height 71
click at [286, 456] on td "Contrato #d6883a30 Quadra H - Lote 07 Ver Contrato" at bounding box center [293, 447] width 149 height 71
click at [287, 456] on link "Ver Contrato" at bounding box center [270, 462] width 67 height 12
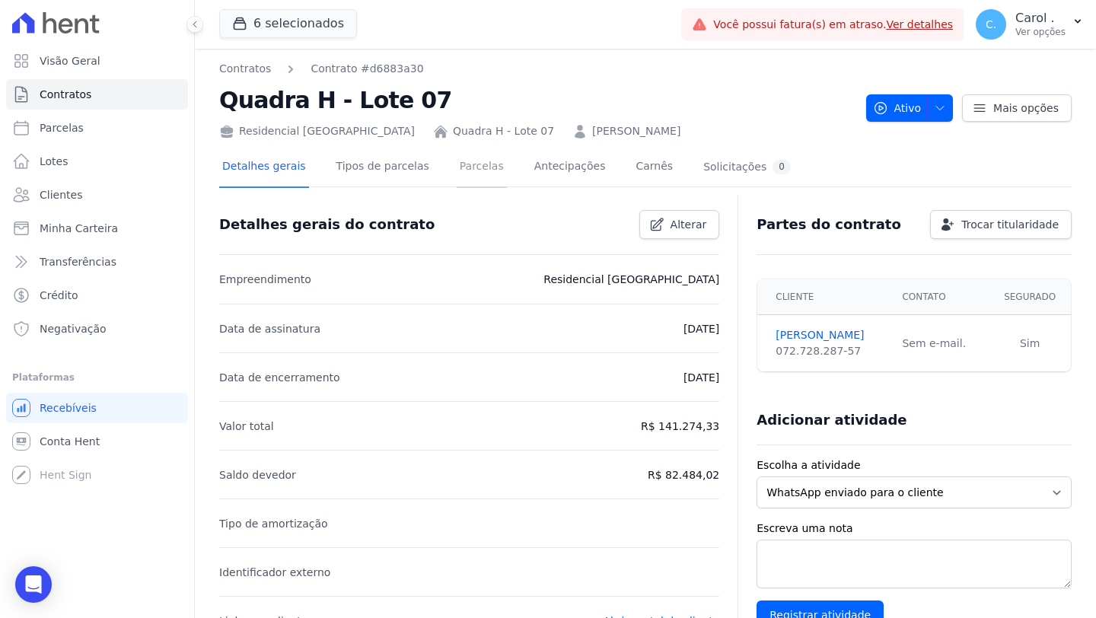
click at [476, 167] on link "Parcelas" at bounding box center [482, 168] width 50 height 40
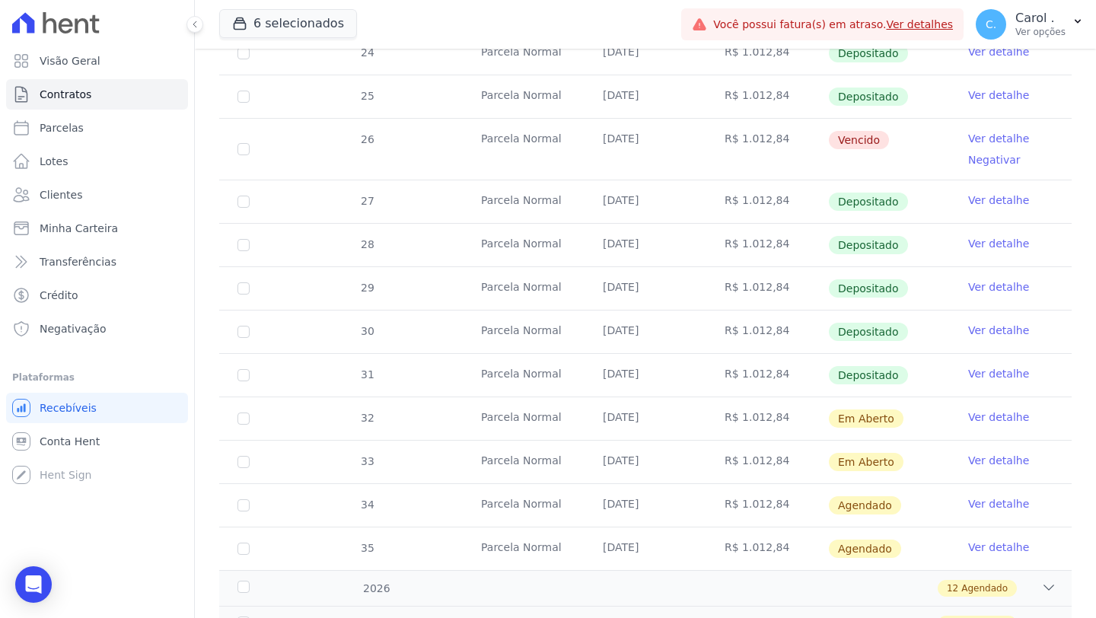
scroll to position [400, 0]
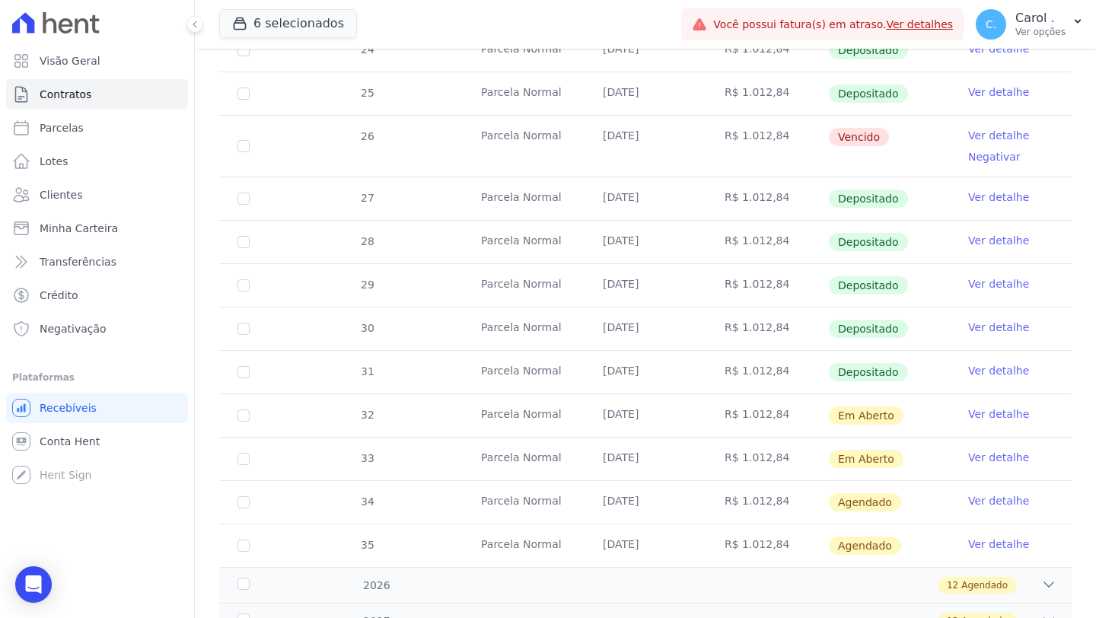
click at [858, 135] on link "Ver detalhe" at bounding box center [998, 135] width 61 height 15
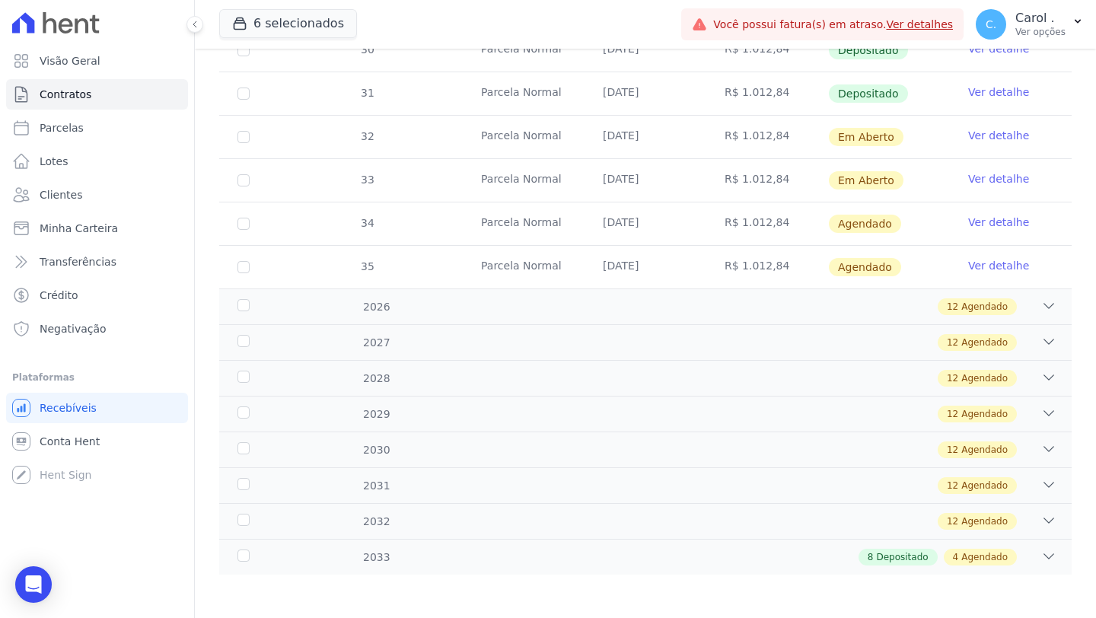
scroll to position [680, 0]
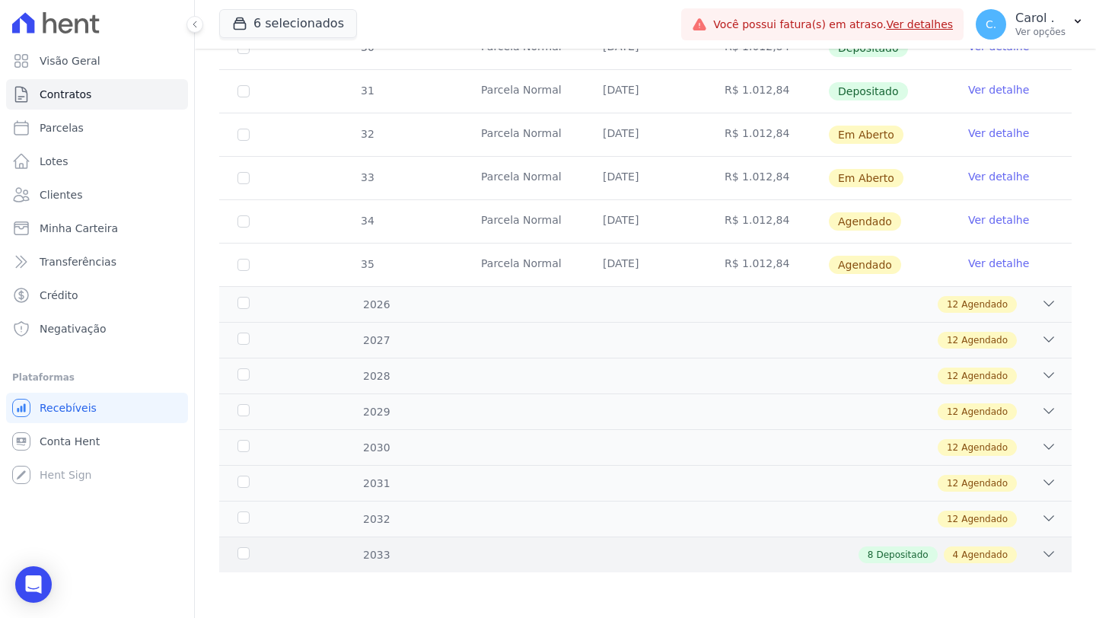
click at [858, 517] on icon at bounding box center [1048, 553] width 15 height 15
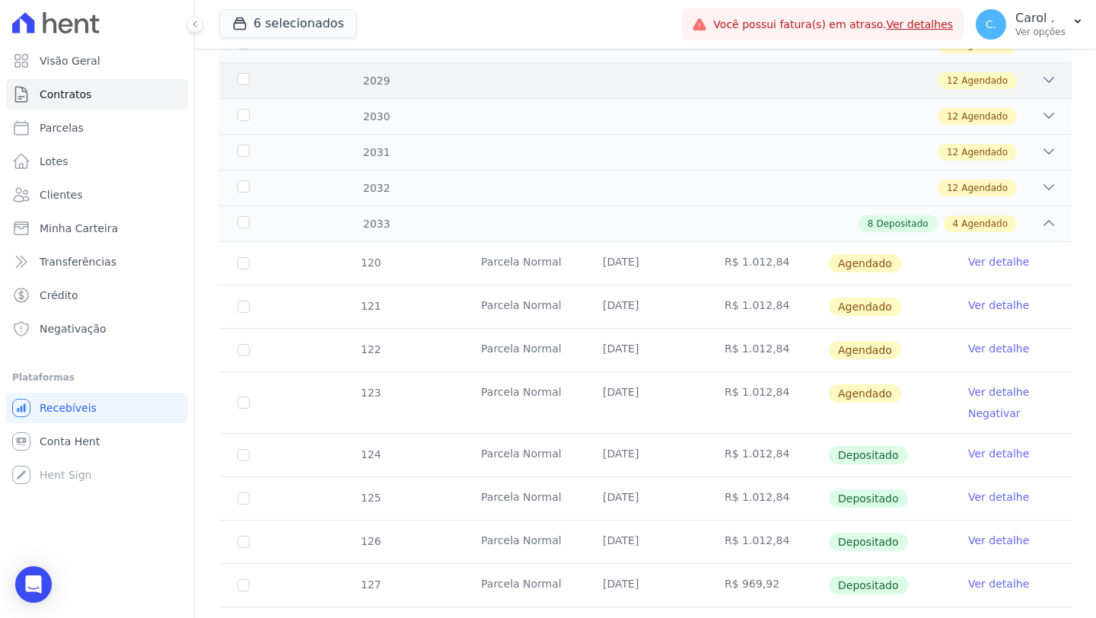
scroll to position [1107, 0]
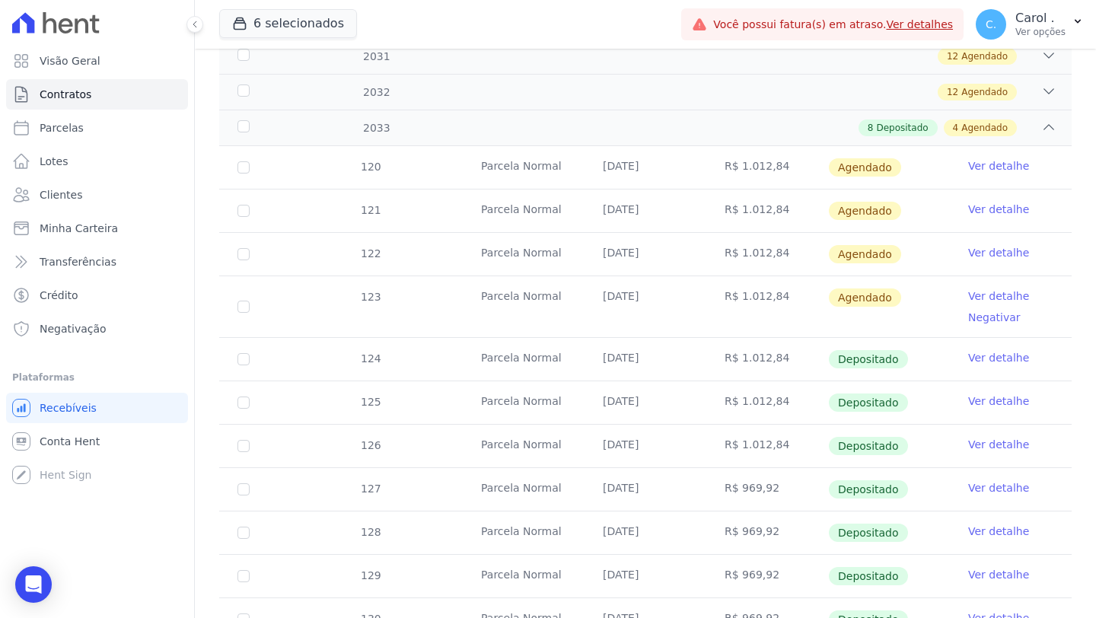
click at [858, 295] on link "Ver detalhe" at bounding box center [998, 295] width 61 height 15
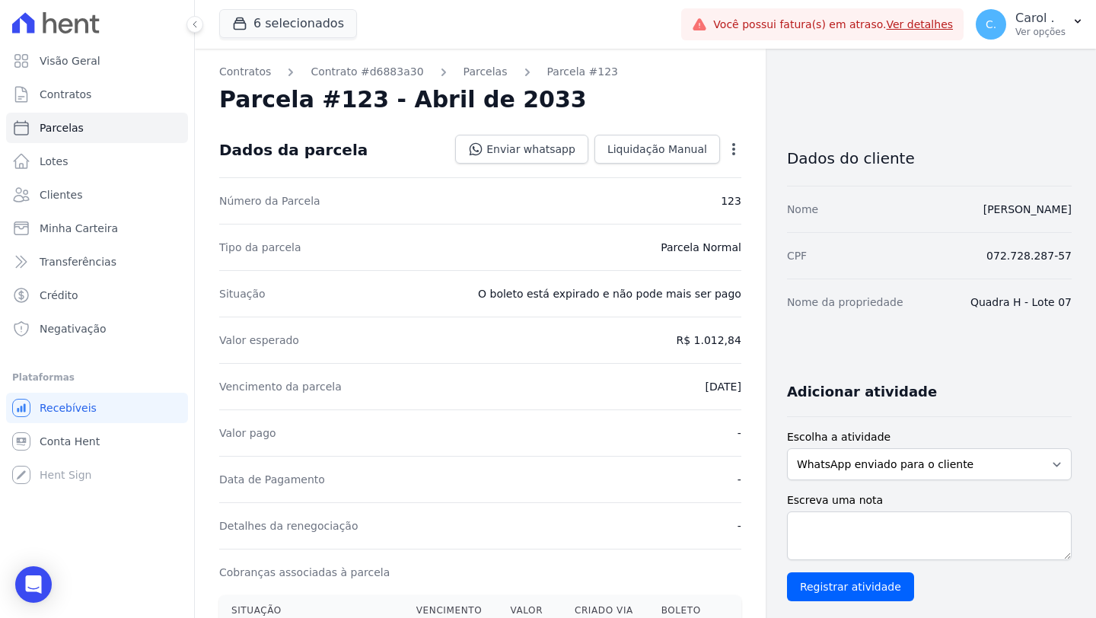
click at [728, 154] on icon "button" at bounding box center [733, 149] width 15 height 15
click at [375, 263] on div "Tipo da parcela [GEOGRAPHIC_DATA]" at bounding box center [480, 247] width 522 height 46
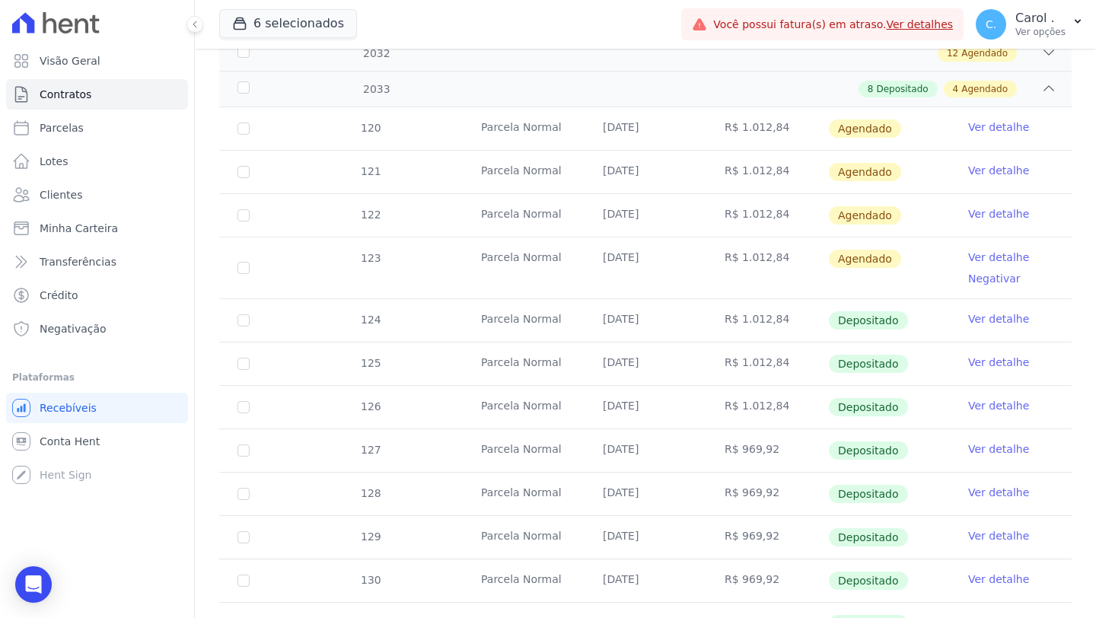
scroll to position [1219, 0]
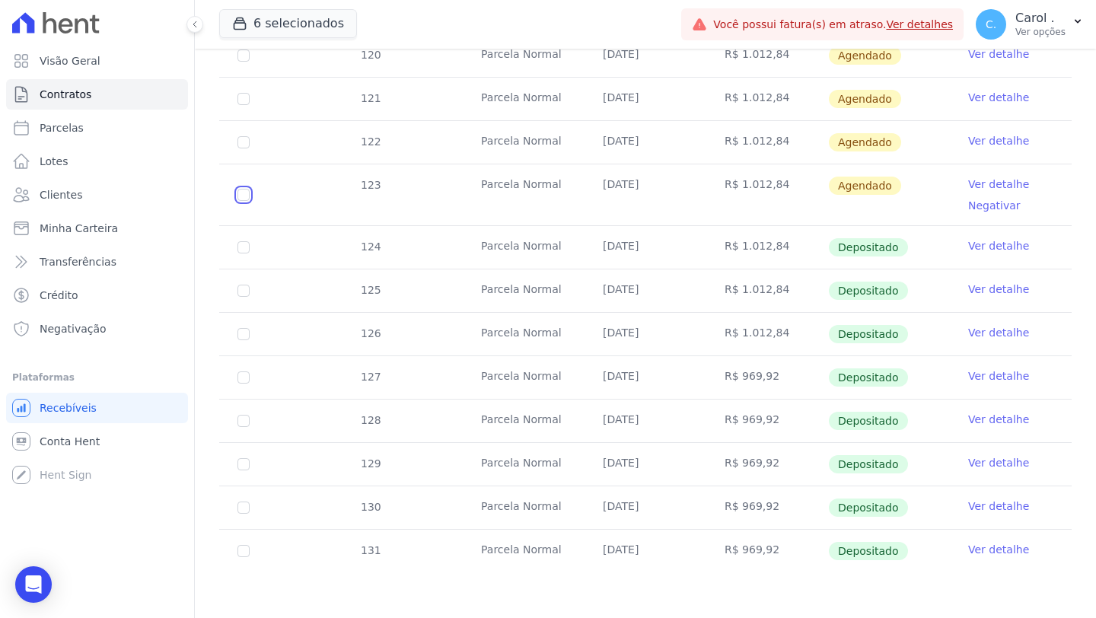
click at [237, 62] on input "checkbox" at bounding box center [243, 55] width 12 height 12
checkbox input "true"
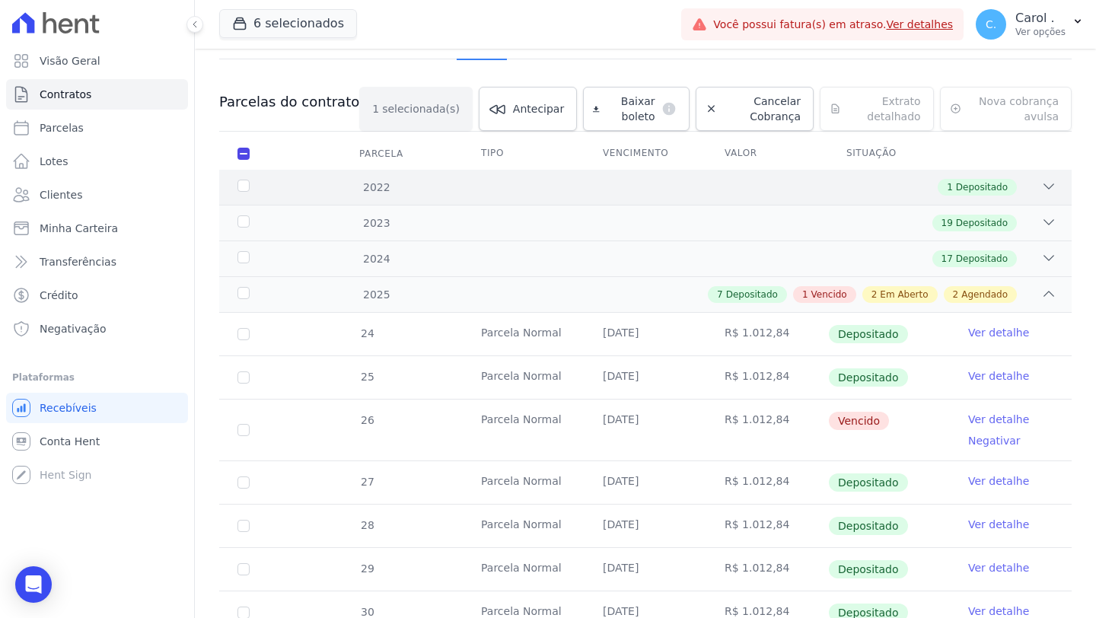
scroll to position [0, 0]
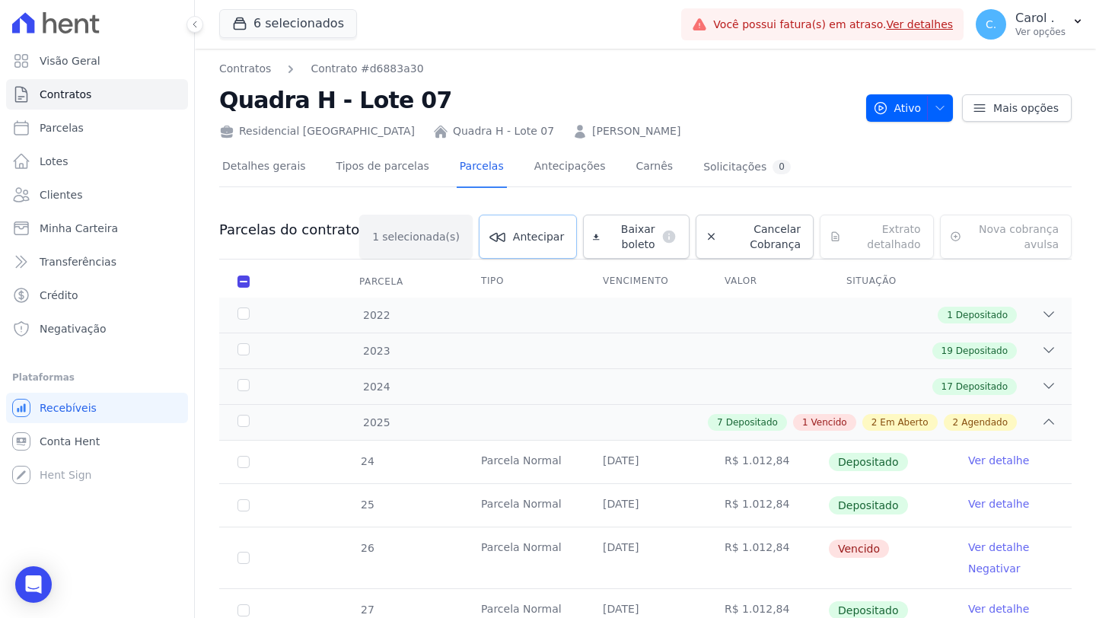
click at [513, 223] on link "Antecipar" at bounding box center [528, 237] width 98 height 44
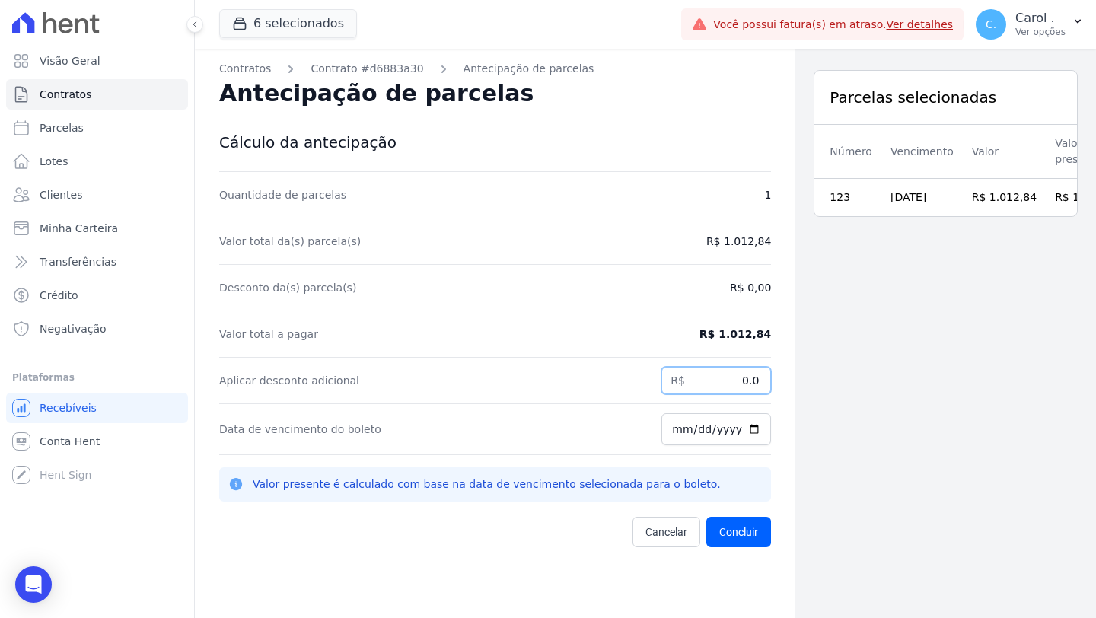
drag, startPoint x: 729, startPoint y: 387, endPoint x: 777, endPoint y: 381, distance: 48.3
click at [777, 381] on div "Contratos Contrato #d6883a30 Antecipação de parcelas Antecipação de parcelas Cá…" at bounding box center [495, 358] width 600 height 618
click at [708, 382] on input "0.0" at bounding box center [716, 380] width 110 height 27
drag, startPoint x: 711, startPoint y: 380, endPoint x: 760, endPoint y: 383, distance: 49.6
click at [760, 383] on input "0.0" at bounding box center [716, 380] width 110 height 27
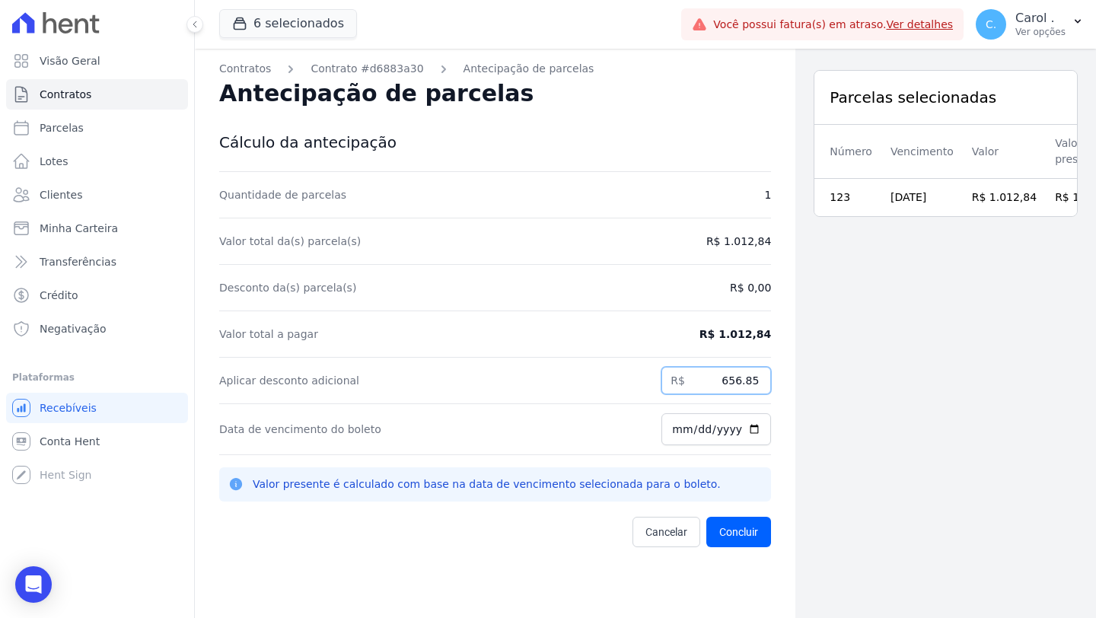
type input "656.85"
click at [744, 428] on input "[DATE]" at bounding box center [716, 429] width 110 height 32
type input "[DATE]"
click at [734, 517] on button "Concluir" at bounding box center [738, 532] width 65 height 30
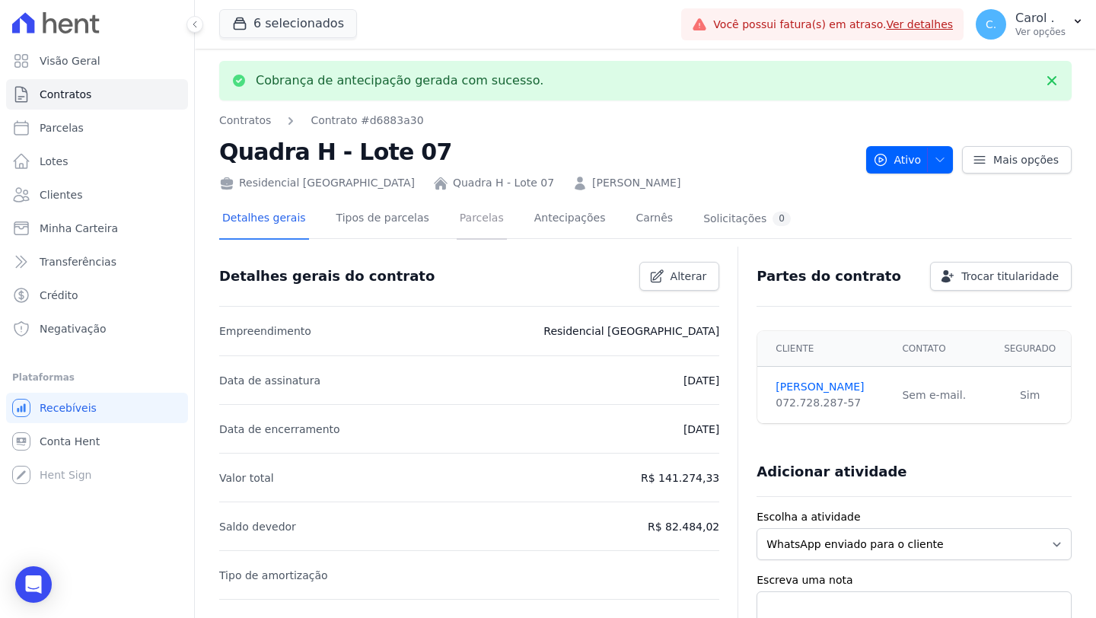
click at [486, 227] on link "Parcelas" at bounding box center [482, 219] width 50 height 40
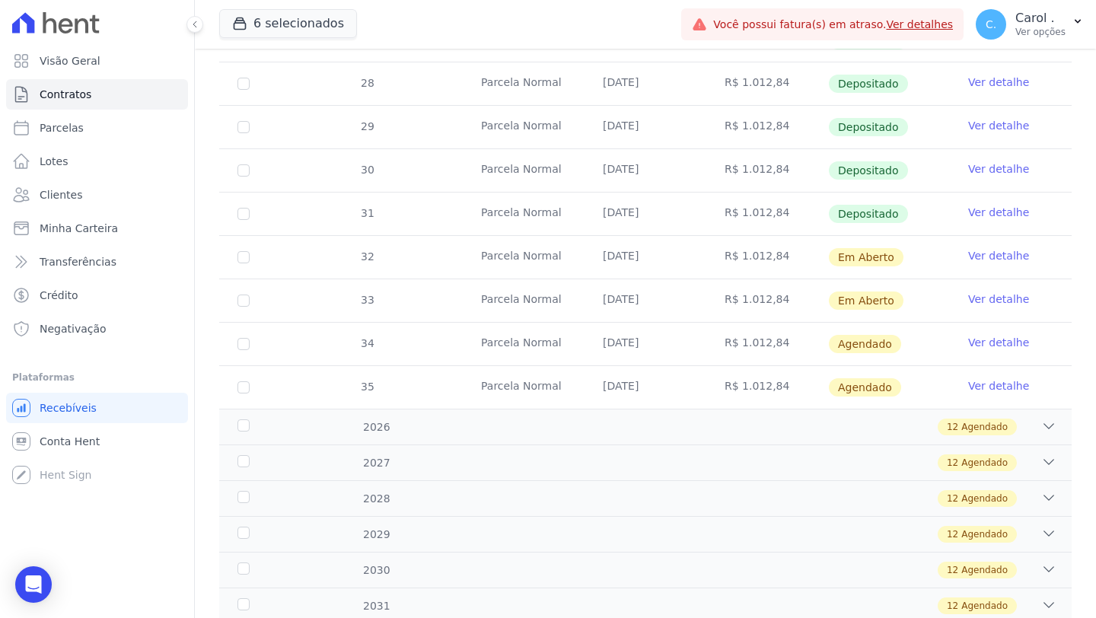
scroll to position [680, 0]
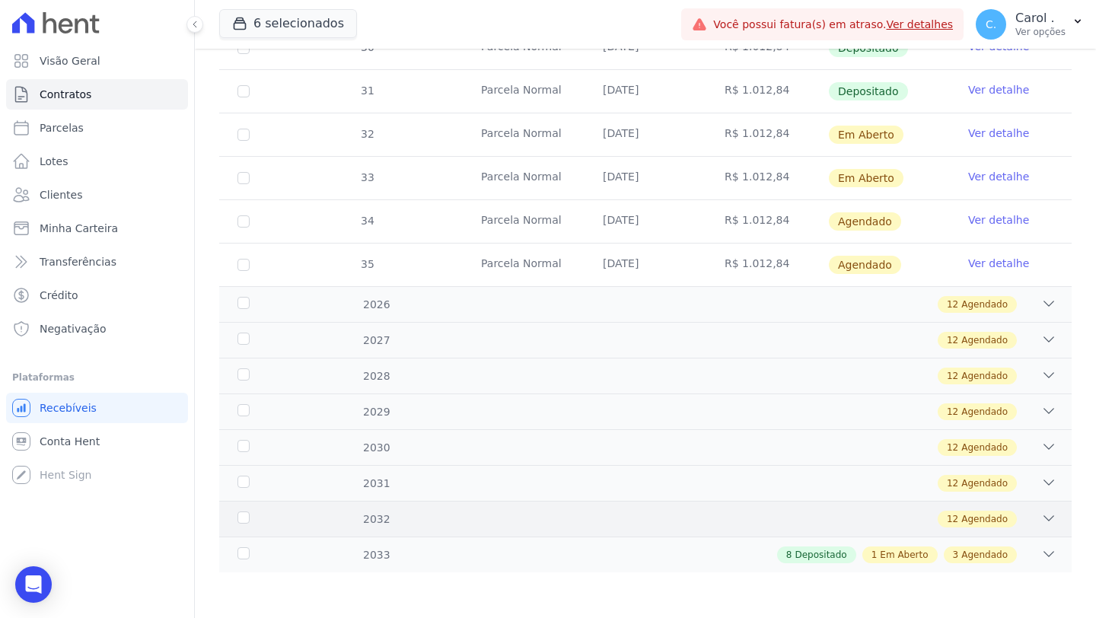
drag, startPoint x: 1035, startPoint y: 555, endPoint x: 947, endPoint y: 506, distance: 100.8
click at [858, 517] on icon at bounding box center [1049, 554] width 10 height 5
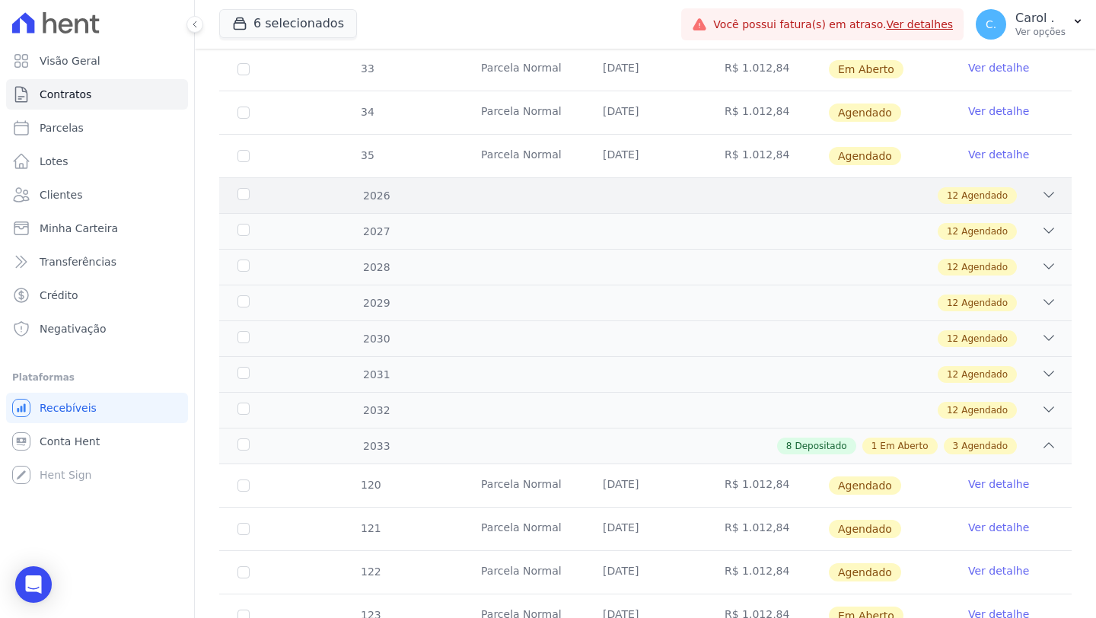
scroll to position [1201, 0]
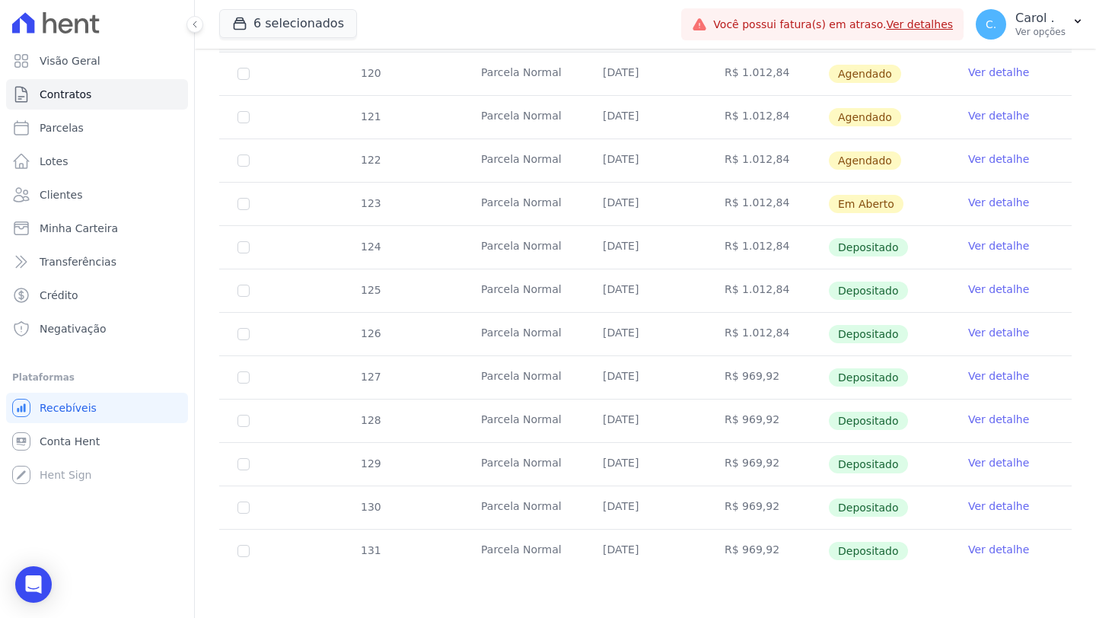
click at [858, 201] on link "Ver detalhe" at bounding box center [998, 202] width 61 height 15
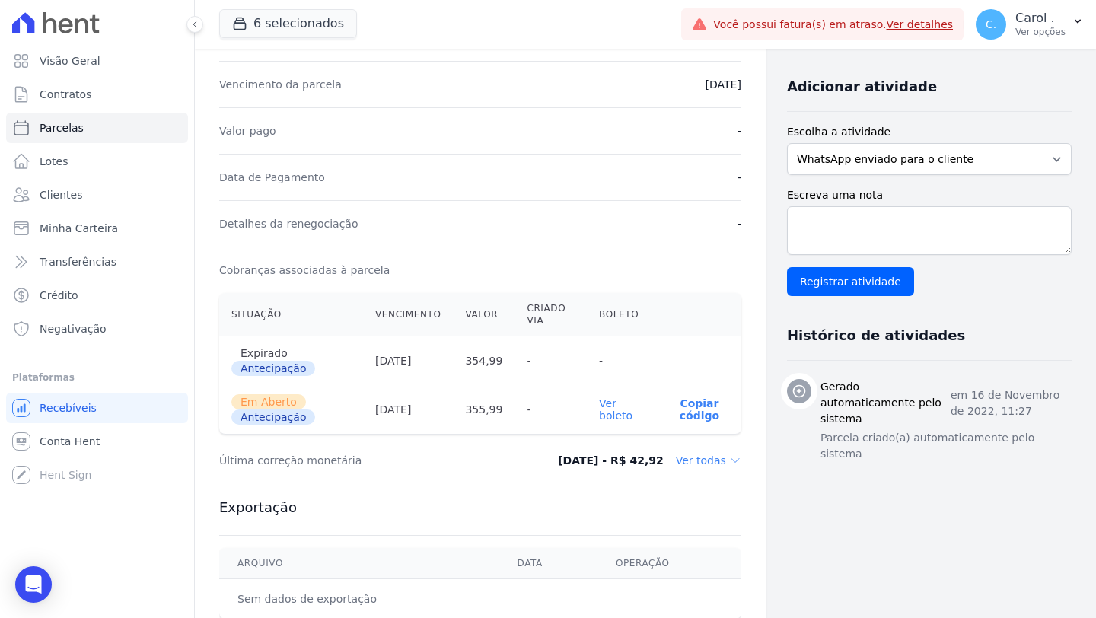
scroll to position [306, 0]
click at [611, 402] on link "Ver boleto" at bounding box center [615, 408] width 33 height 24
